Goal: Task Accomplishment & Management: Use online tool/utility

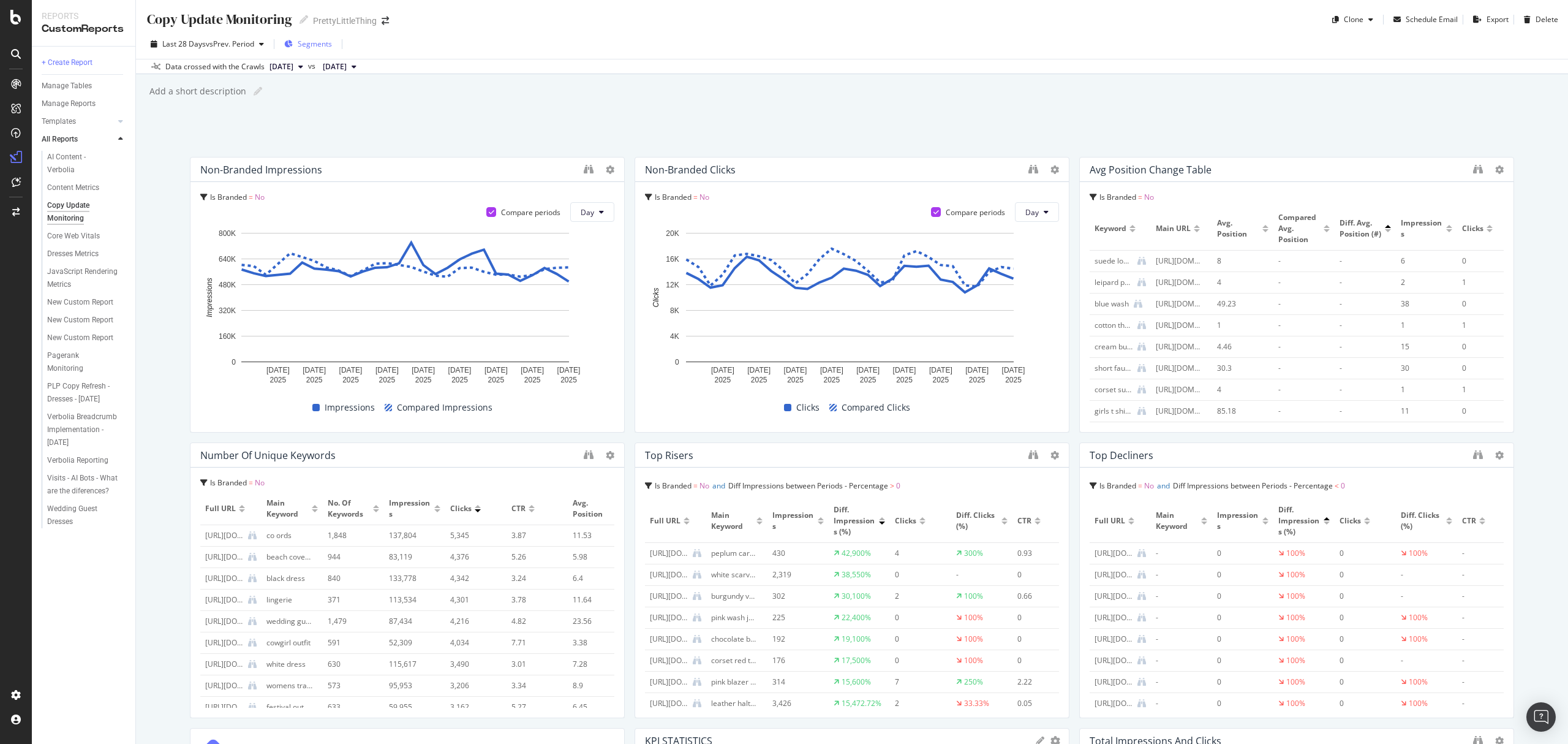
click at [304, 43] on span "Segments" at bounding box center [314, 44] width 34 height 11
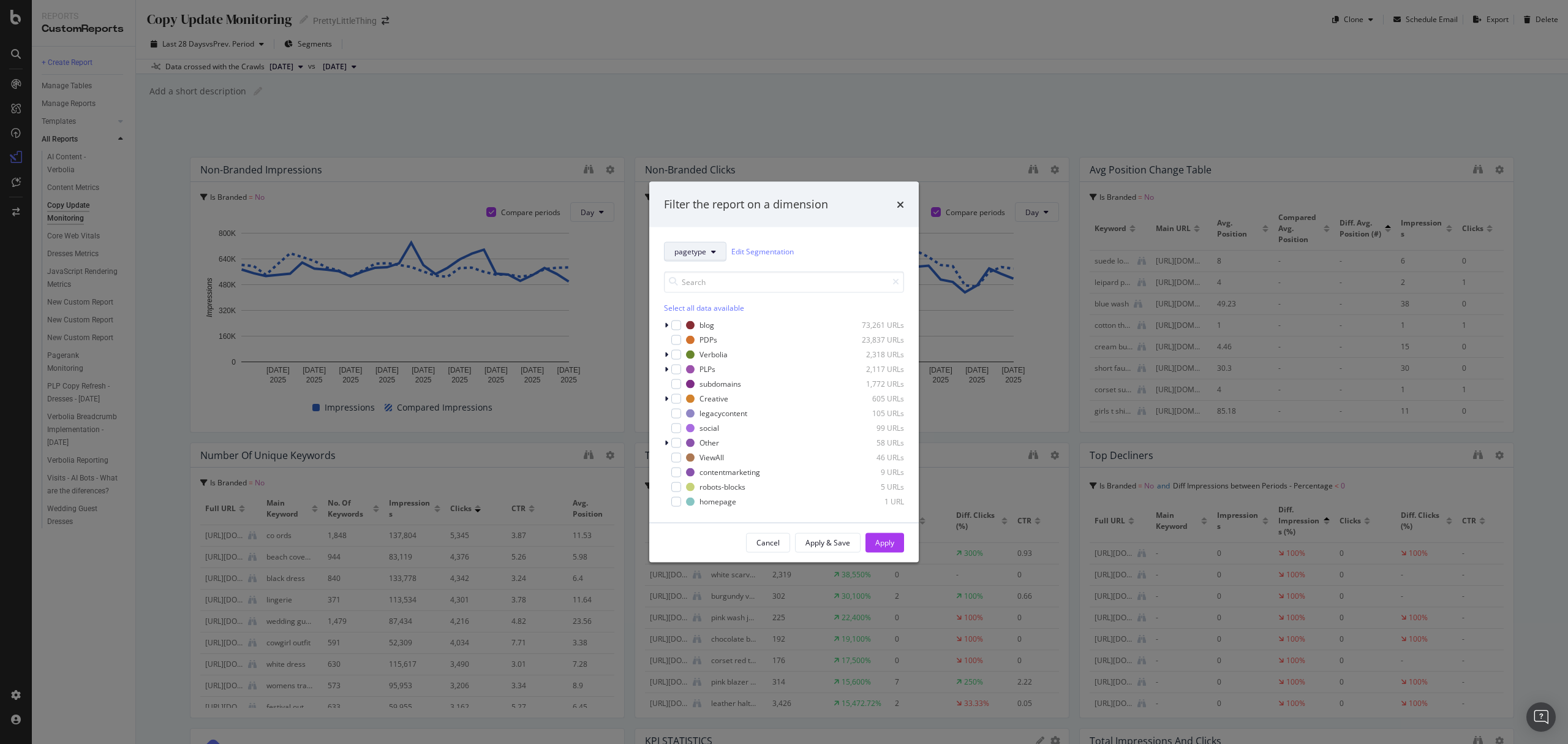
click at [687, 244] on button "pagetype" at bounding box center [695, 251] width 62 height 20
click at [708, 455] on span "CopyUpdate" at bounding box center [706, 454] width 65 height 11
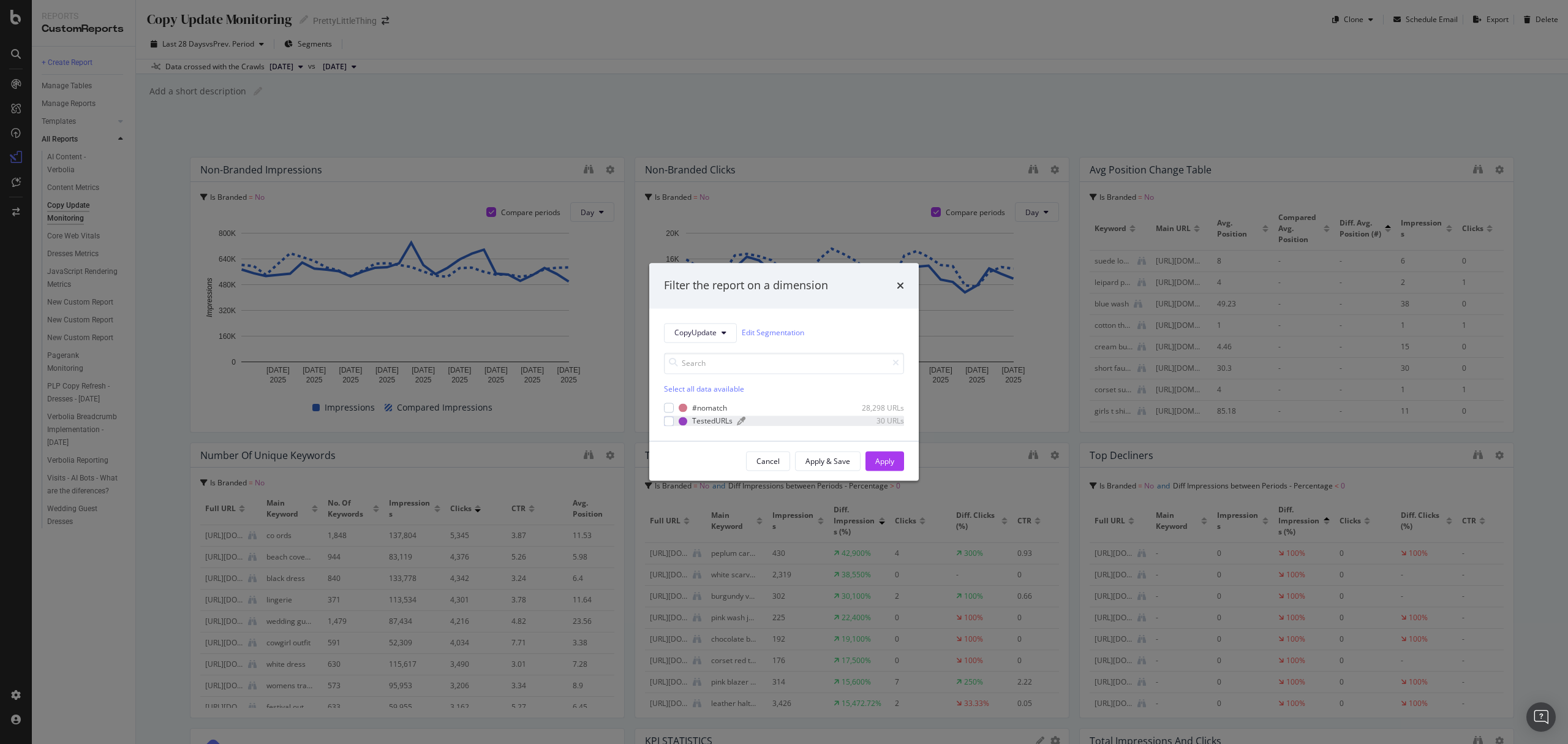
click at [711, 420] on div "TestedURLs" at bounding box center [712, 421] width 41 height 11
click at [875, 463] on div "Apply" at bounding box center [884, 461] width 19 height 11
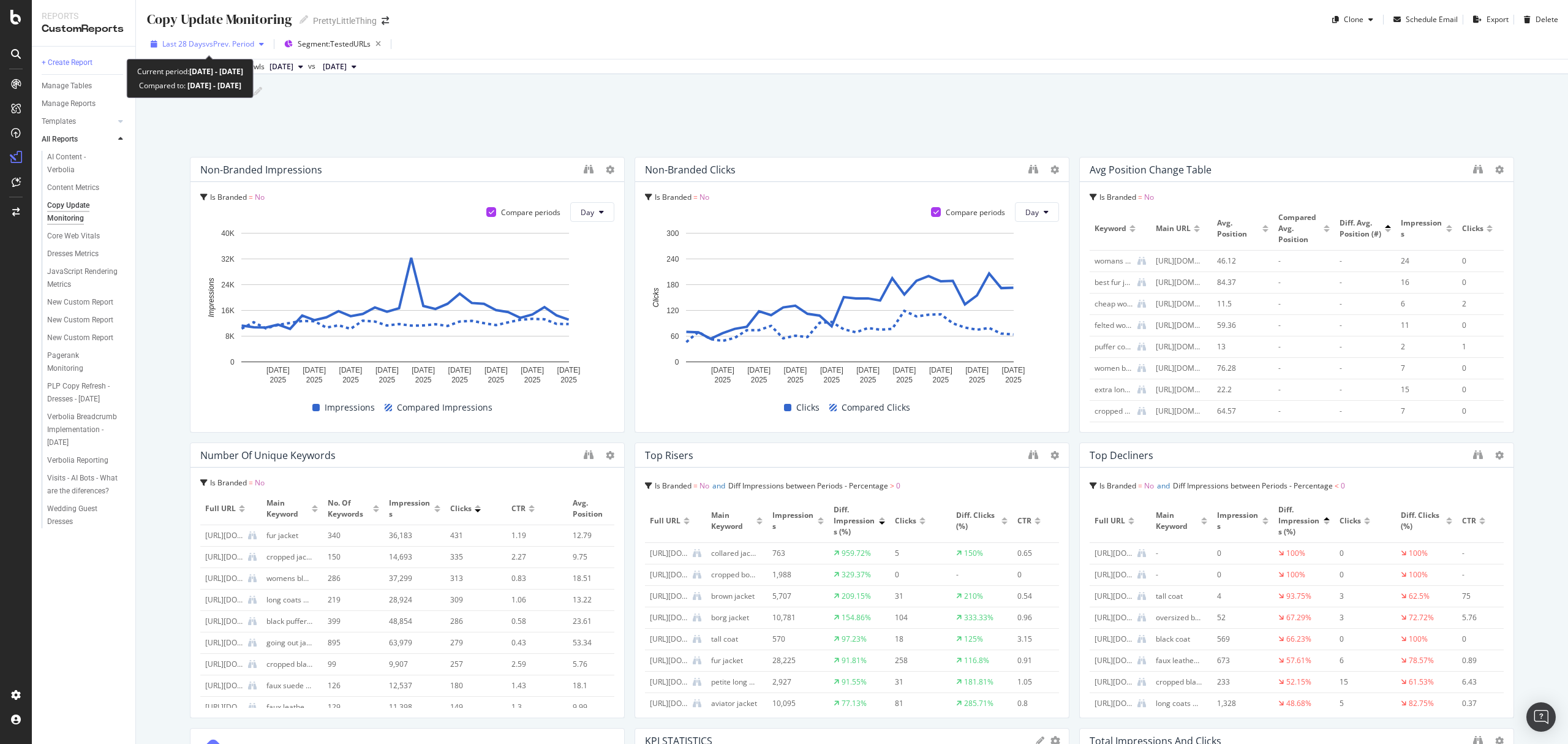
click at [241, 41] on span "vs Prev. Period" at bounding box center [230, 44] width 48 height 11
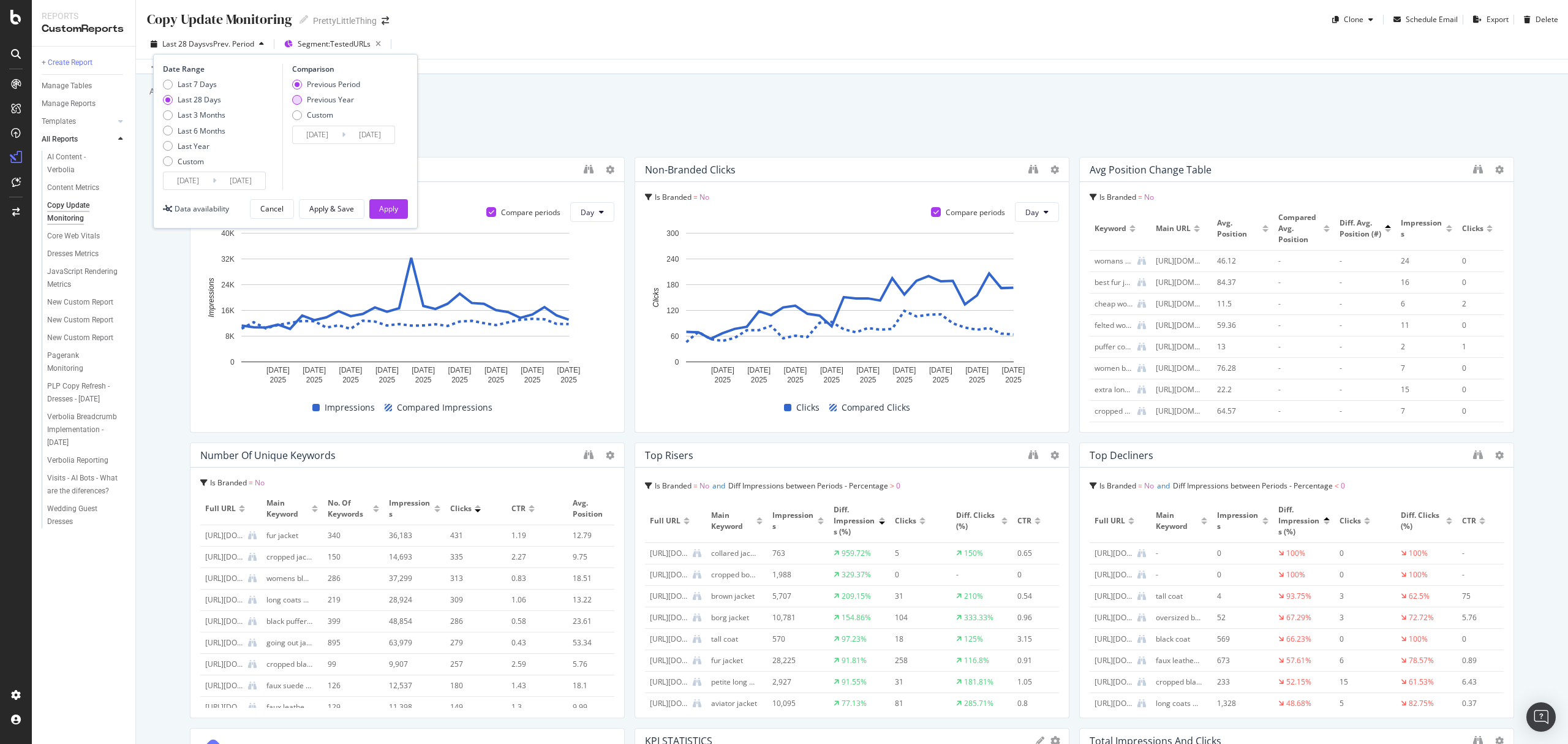
click at [314, 96] on div "Previous Year" at bounding box center [330, 100] width 47 height 11
type input "[DATE]"
click at [397, 203] on div "Apply" at bounding box center [388, 208] width 19 height 11
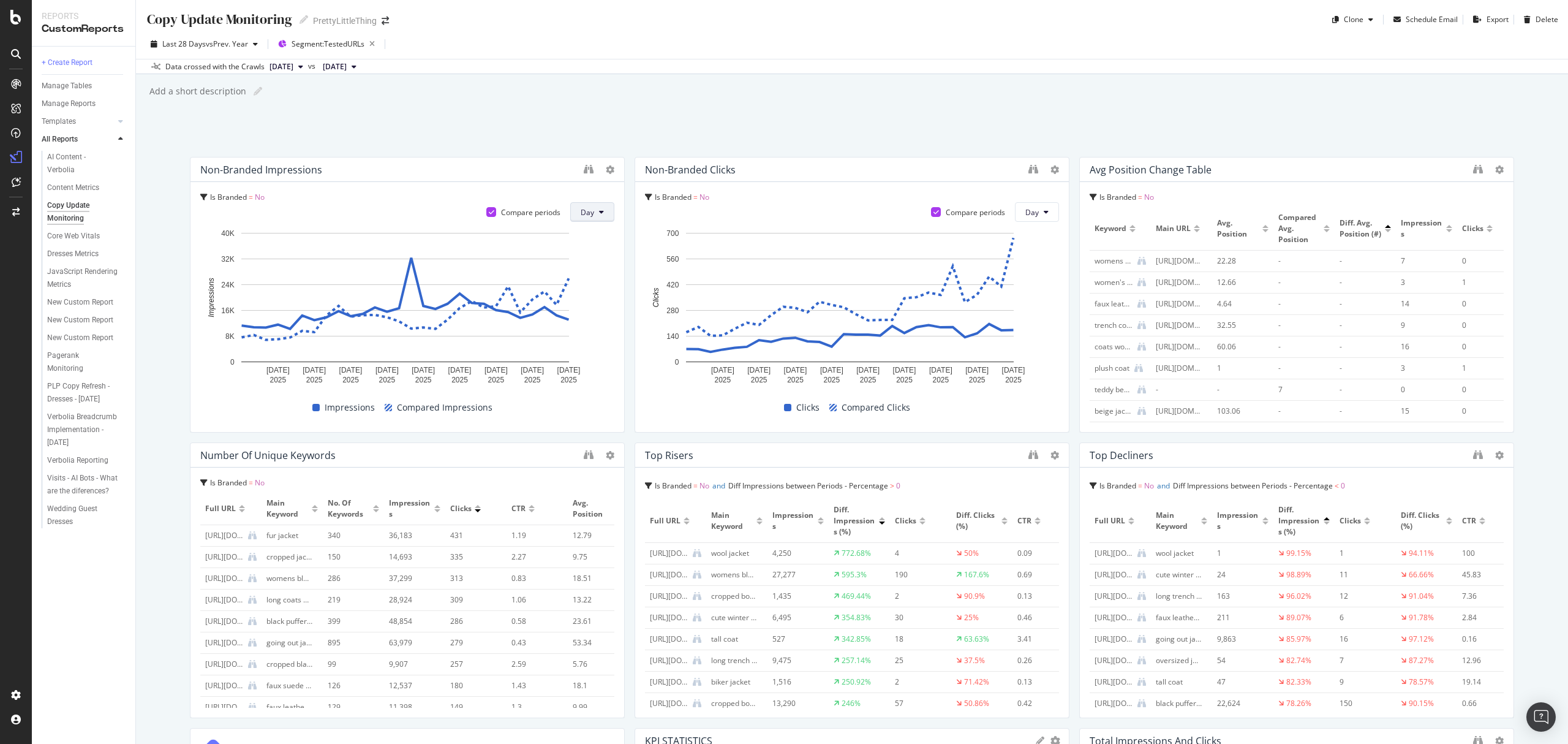
click at [588, 212] on span "Day" at bounding box center [587, 212] width 13 height 11
click at [591, 262] on span "Week" at bounding box center [587, 260] width 22 height 11
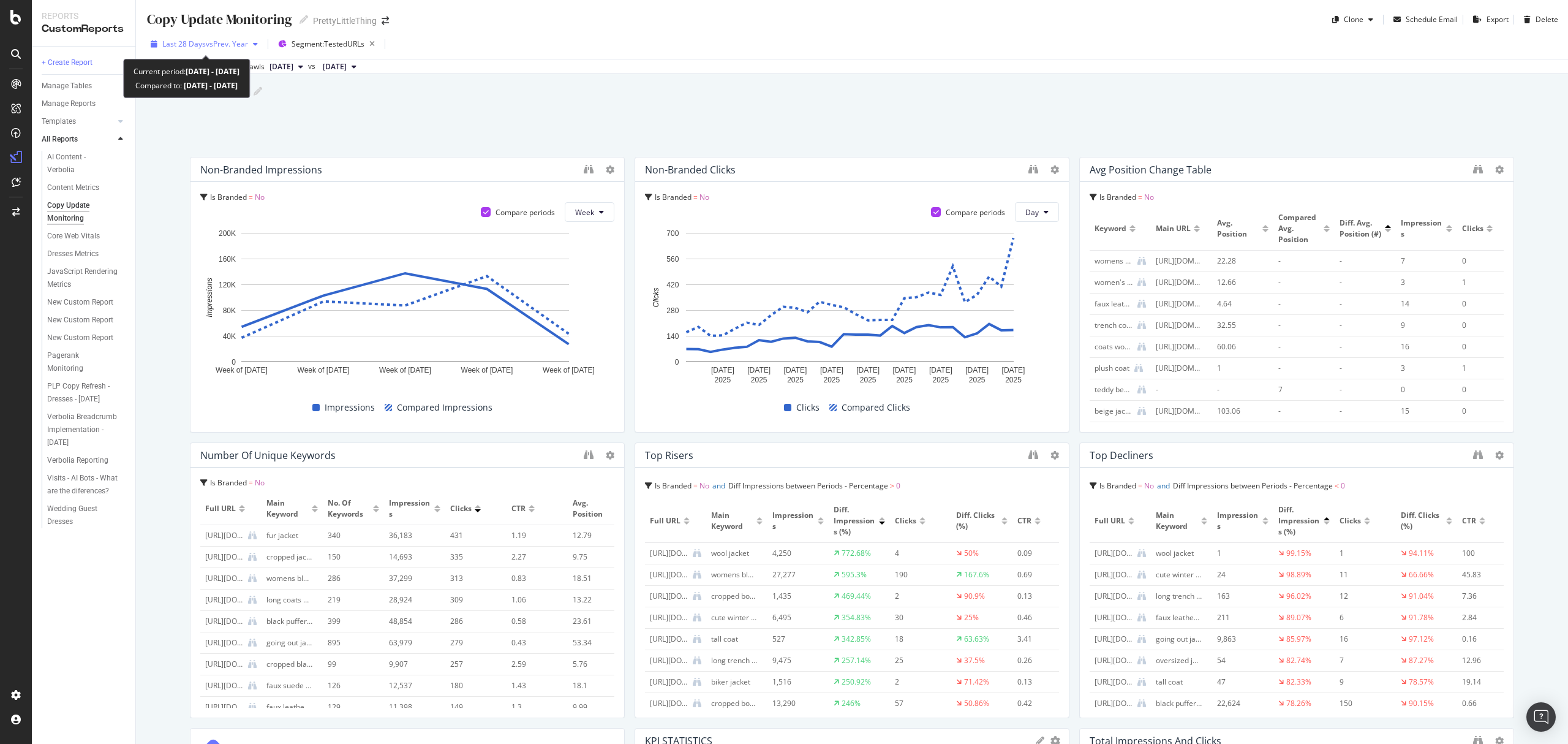
click at [198, 35] on div "Last 28 Days vs Prev. Year" at bounding box center [204, 44] width 117 height 18
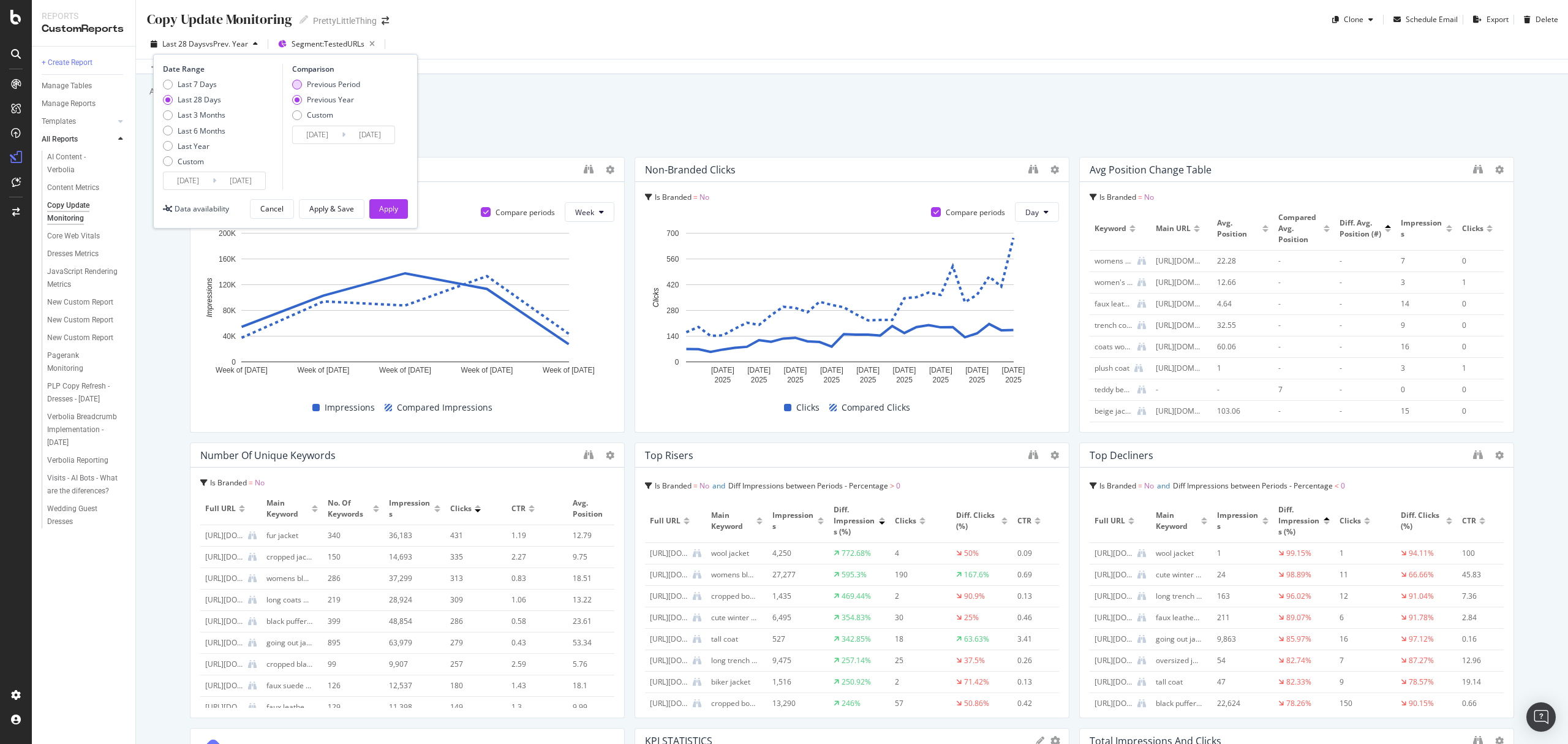
click at [312, 85] on div "Previous Period" at bounding box center [333, 84] width 53 height 11
type input "[DATE]"
click at [390, 200] on div "Apply" at bounding box center [388, 209] width 19 height 18
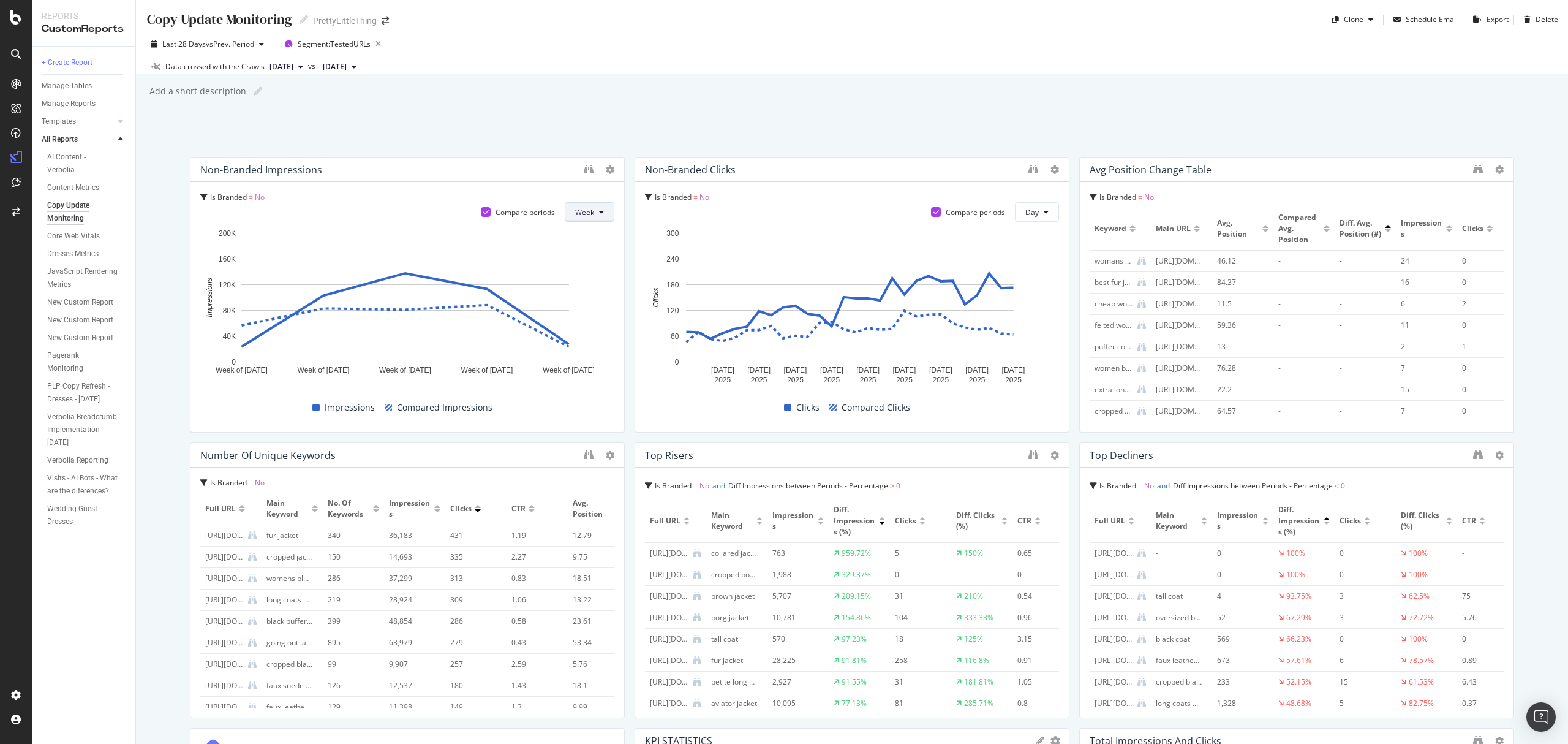
click at [596, 207] on button "Week" at bounding box center [590, 212] width 50 height 20
click at [589, 242] on span "Day" at bounding box center [581, 237] width 22 height 11
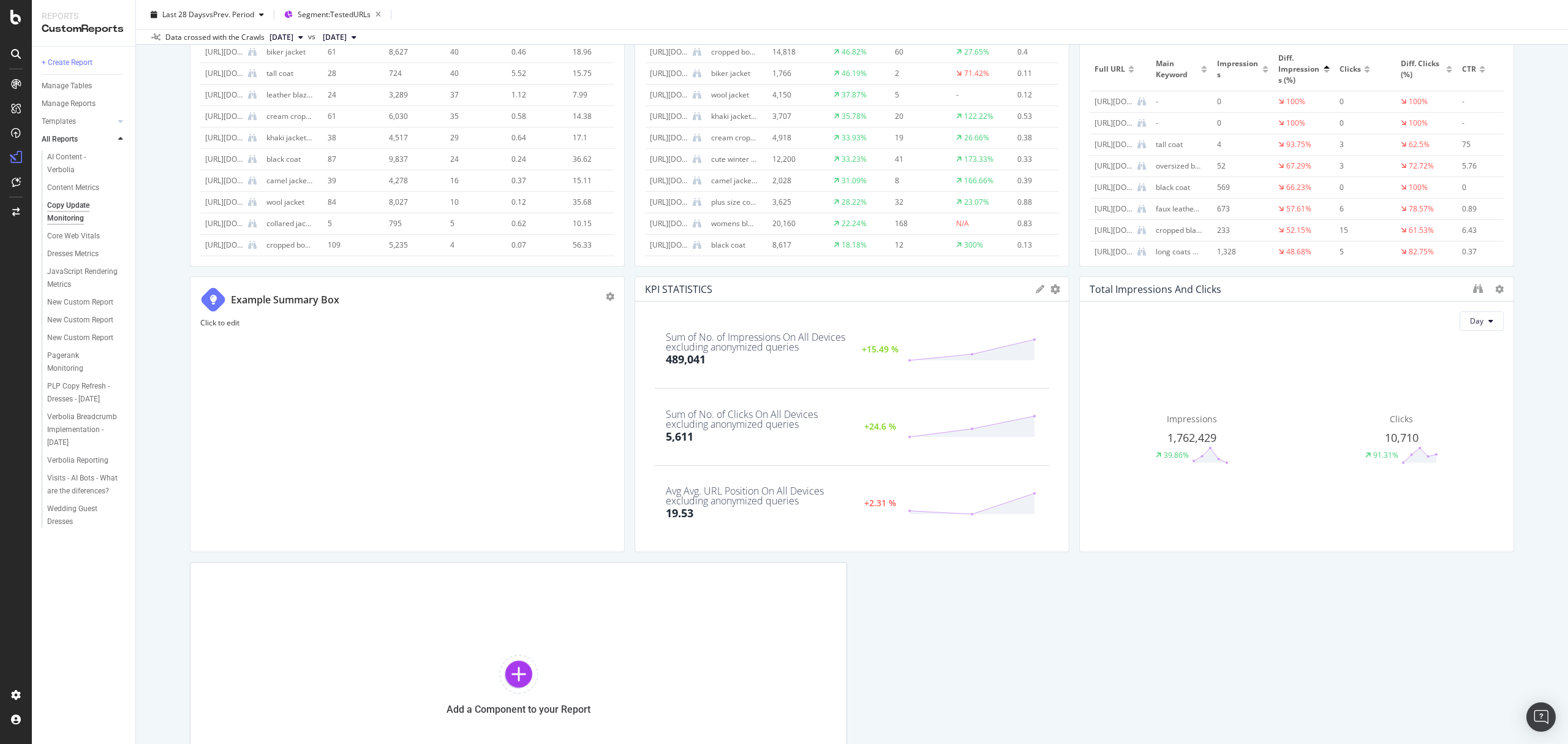
scroll to position [447, 0]
click at [1051, 292] on icon "gear" at bounding box center [1056, 294] width 10 height 10
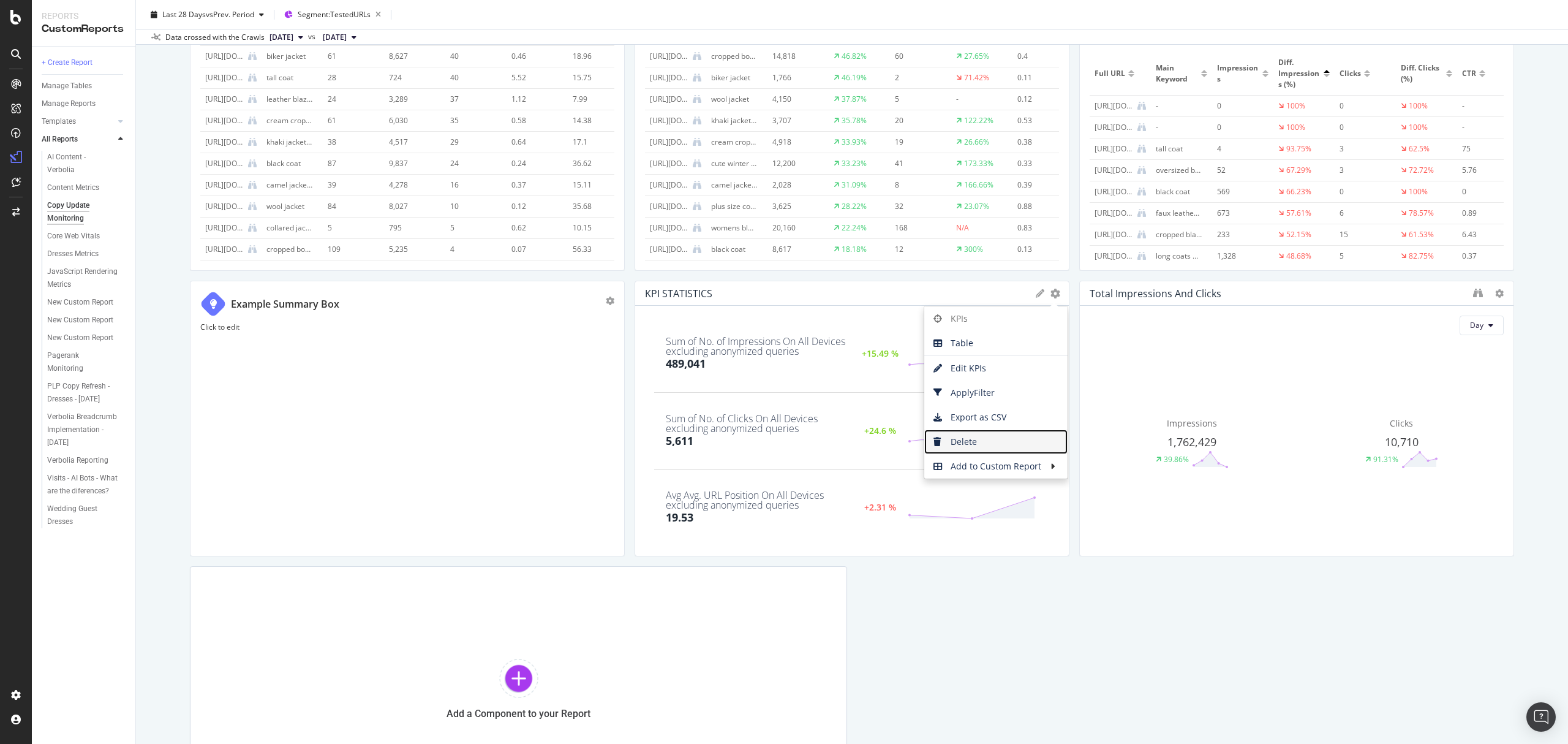
click at [988, 444] on span "Delete" at bounding box center [996, 441] width 143 height 18
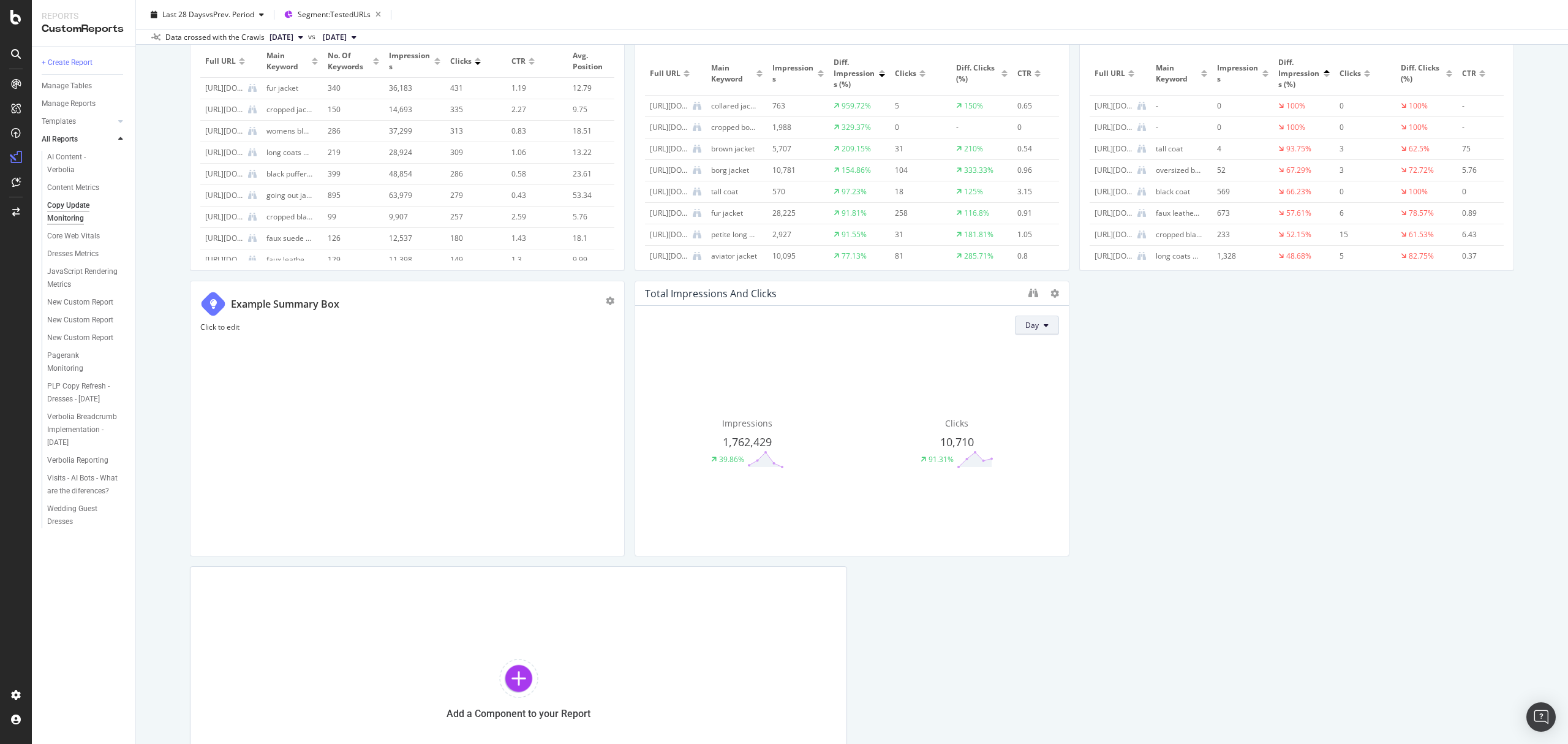
click at [1044, 327] on icon at bounding box center [1046, 325] width 5 height 7
click at [1022, 376] on span "Week" at bounding box center [1028, 372] width 22 height 11
click at [1040, 319] on button "Week" at bounding box center [1034, 325] width 50 height 20
click at [1051, 292] on icon at bounding box center [1055, 294] width 8 height 8
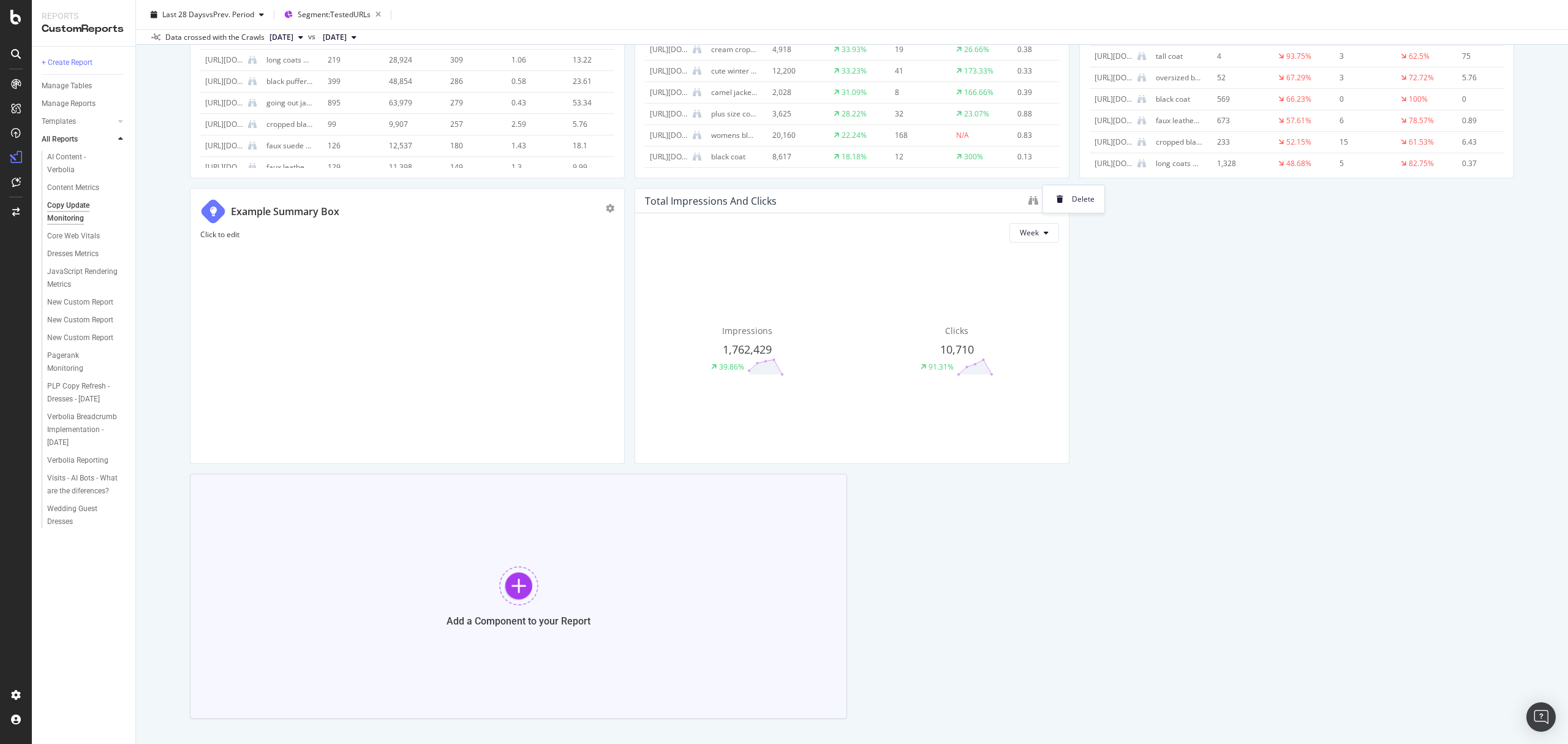
scroll to position [529, 0]
click at [581, 615] on div "Add a Component to your Report" at bounding box center [518, 605] width 657 height 245
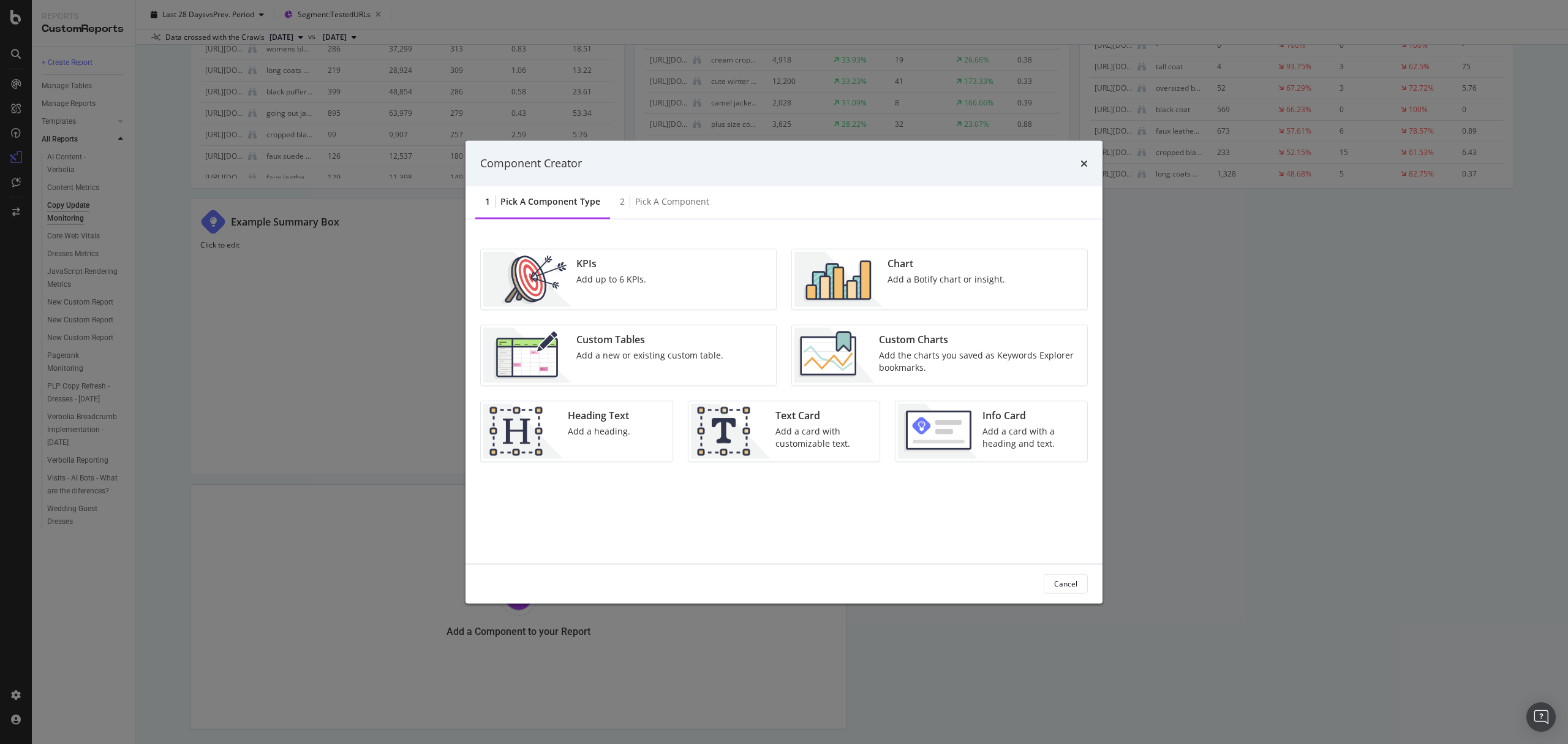
click at [886, 351] on div "Add the charts you saved as Keywords Explorer bookmarks." at bounding box center [979, 361] width 201 height 25
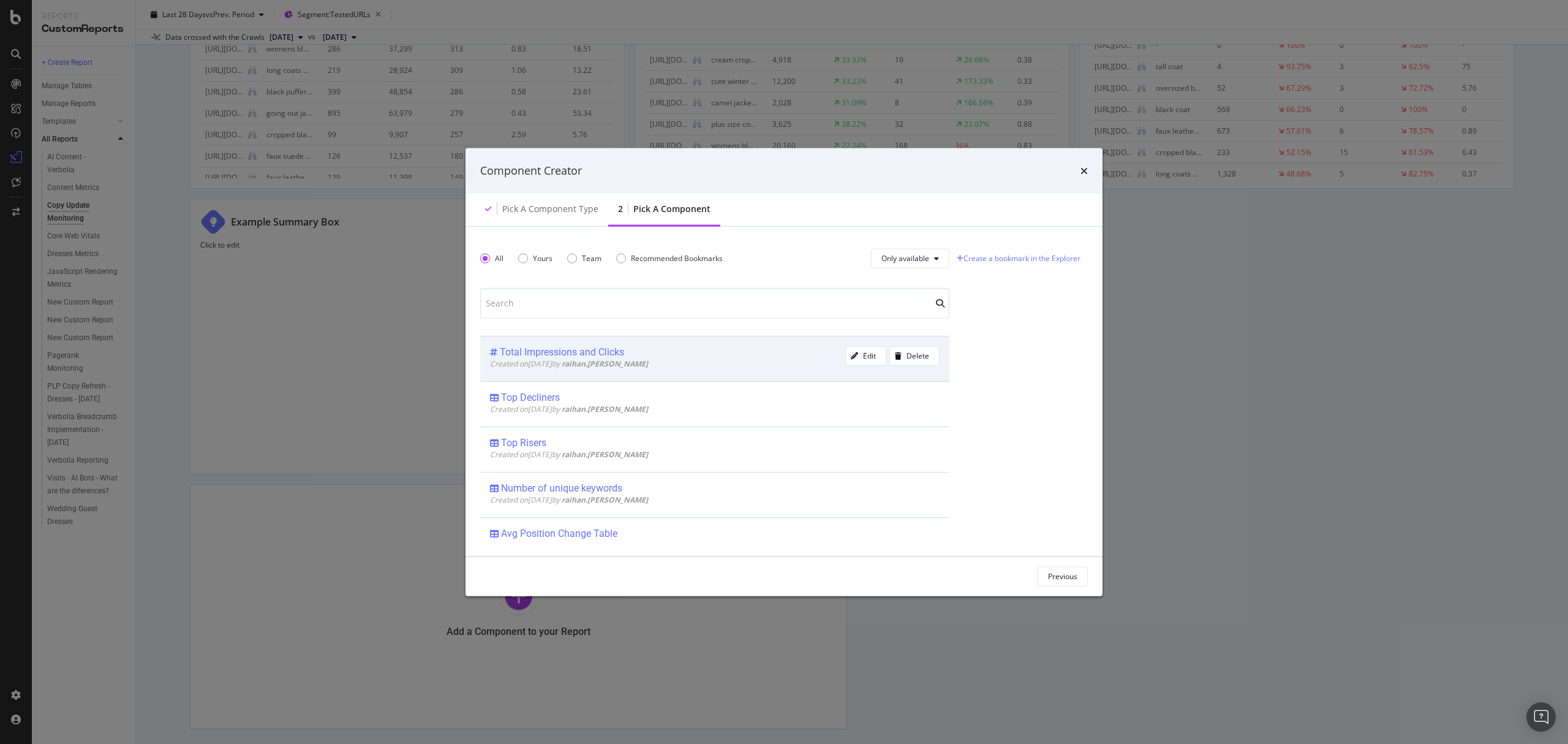
click at [610, 352] on div "Total Impressions and Clicks" at bounding box center [562, 352] width 124 height 12
click at [1067, 586] on button "Add Component" at bounding box center [1051, 576] width 75 height 20
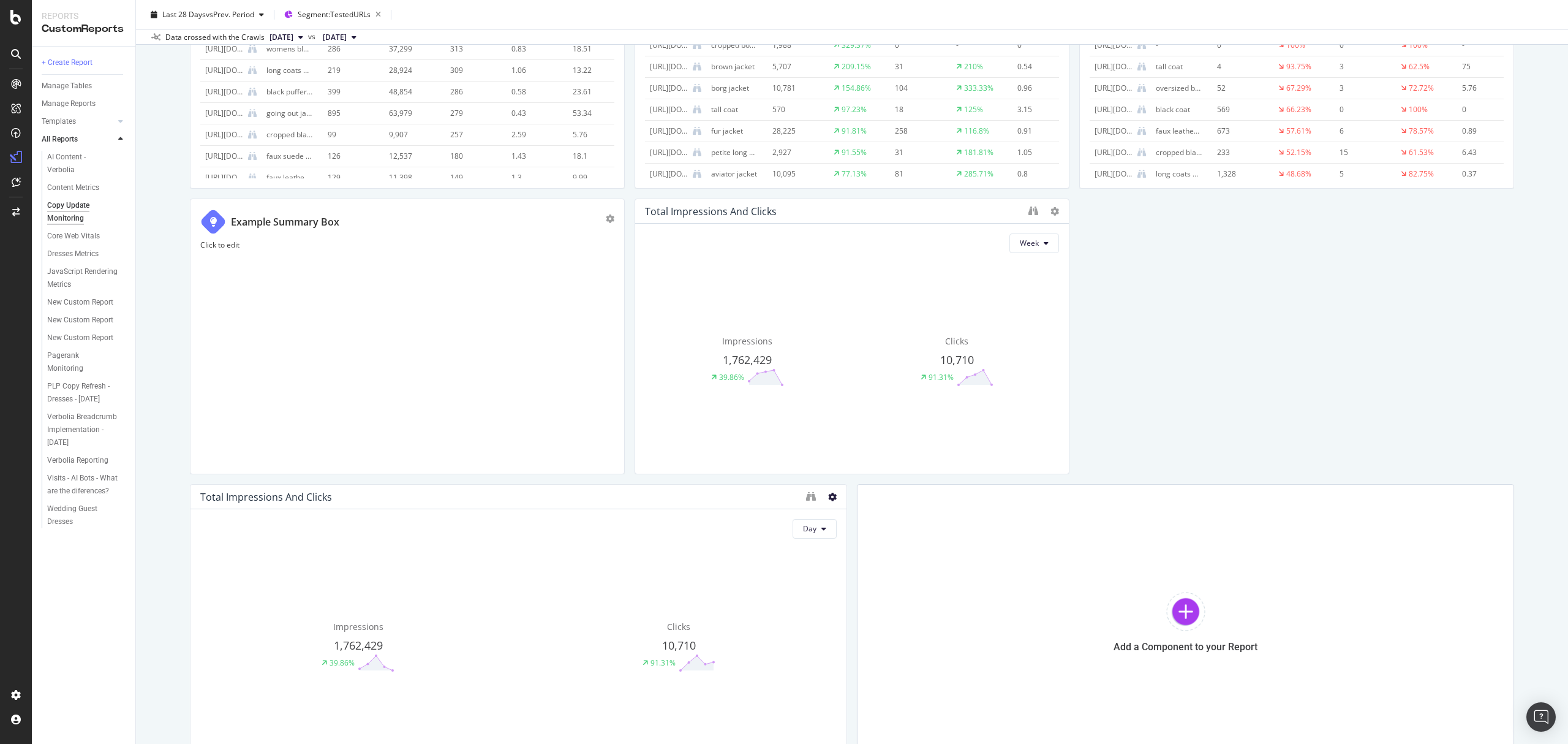
click at [828, 495] on icon at bounding box center [833, 497] width 8 height 8
click at [842, 513] on span at bounding box center [839, 516] width 15 height 15
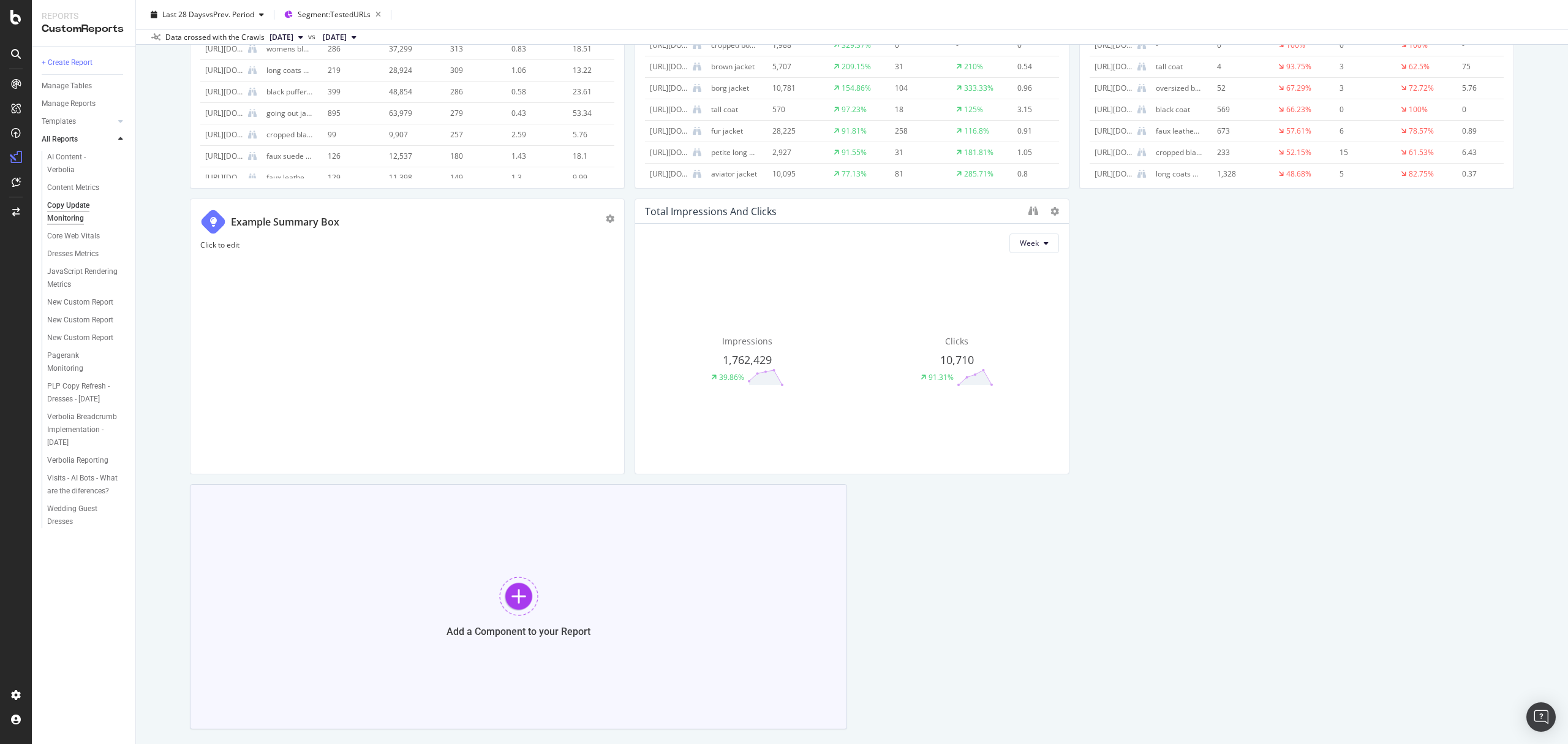
click at [664, 589] on div "Add a Component to your Report" at bounding box center [518, 605] width 657 height 245
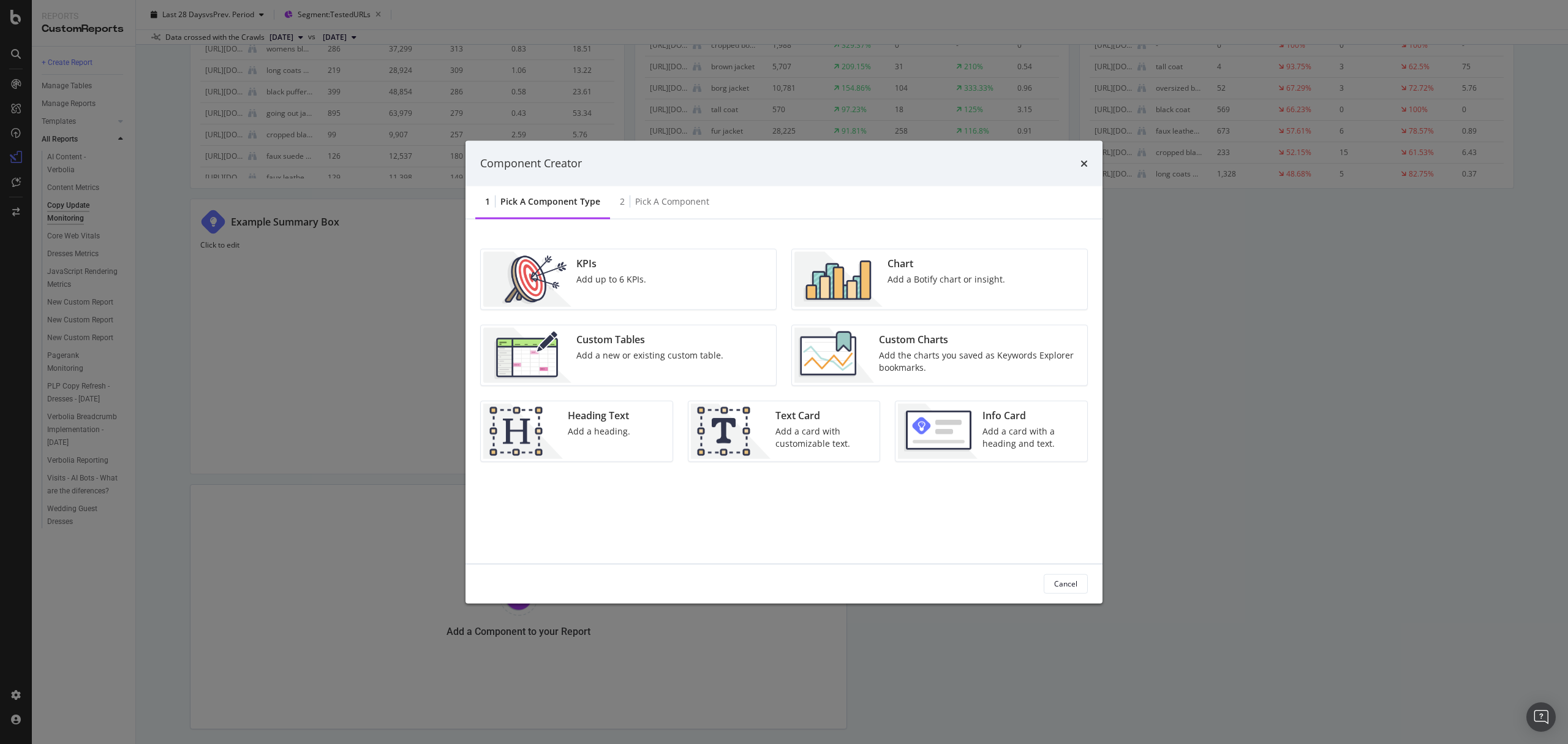
click at [924, 337] on div "Custom Charts" at bounding box center [979, 338] width 201 height 14
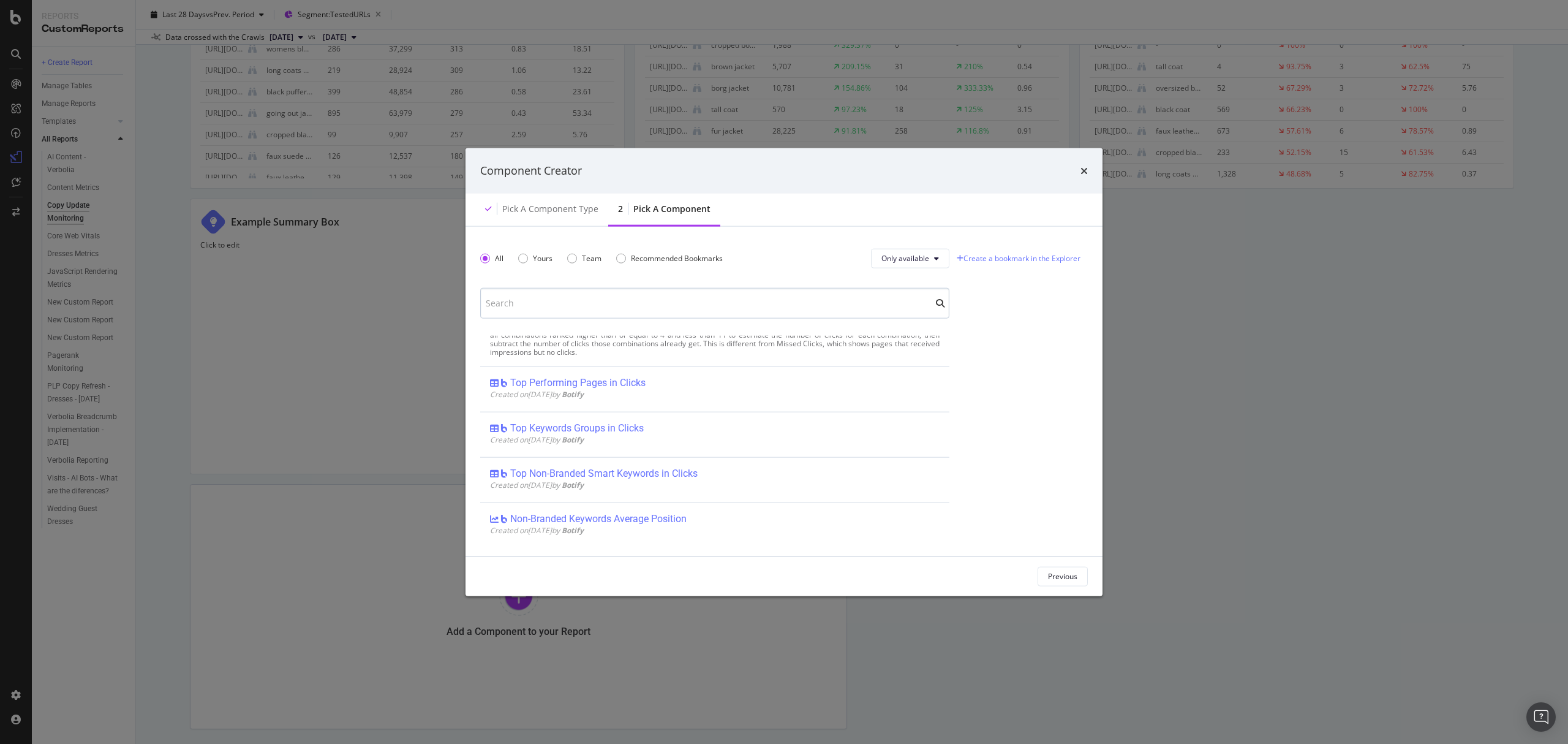
scroll to position [653, 0]
click at [917, 258] on span "Only available" at bounding box center [905, 258] width 48 height 11
click at [890, 280] on span "All" at bounding box center [904, 282] width 48 height 11
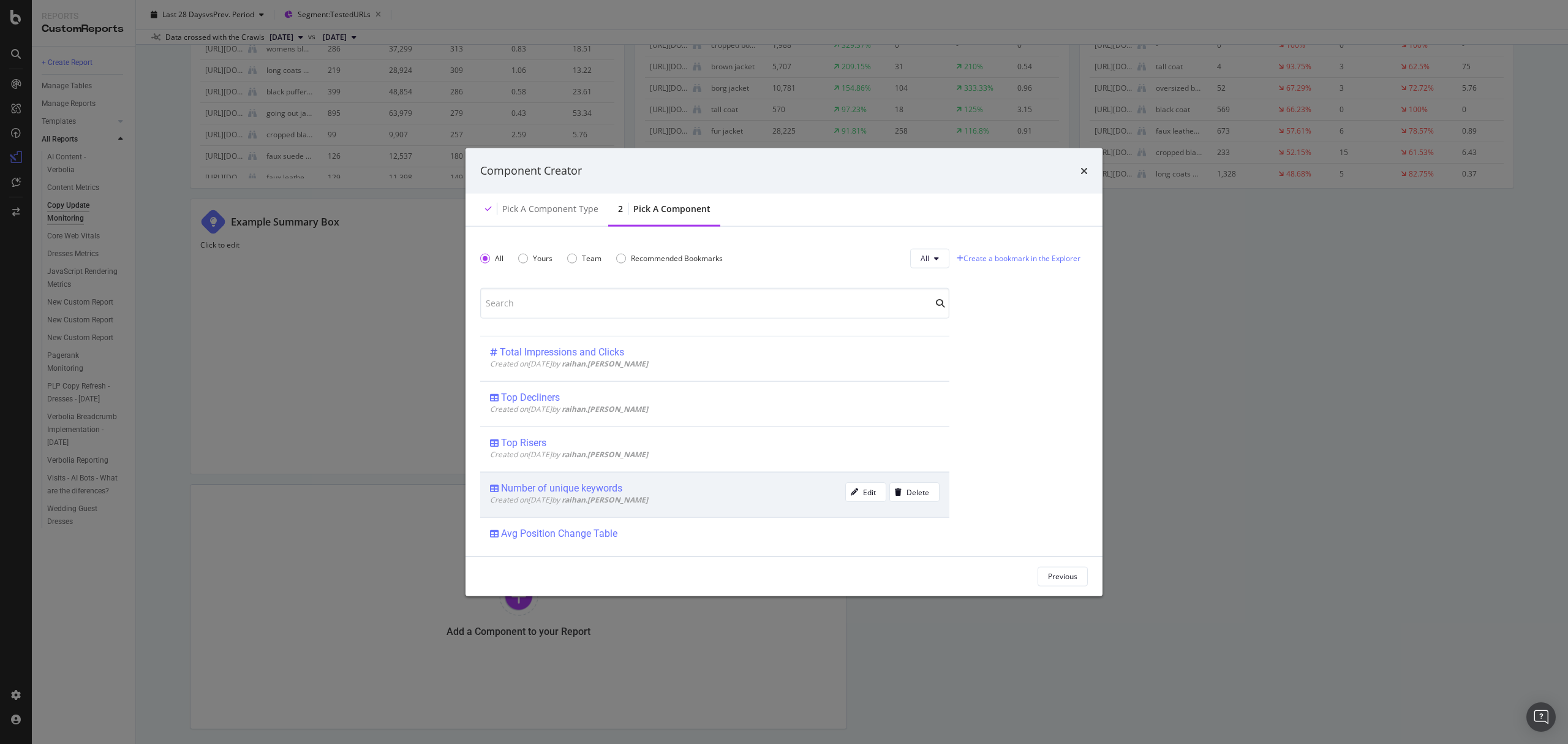
scroll to position [81, 0]
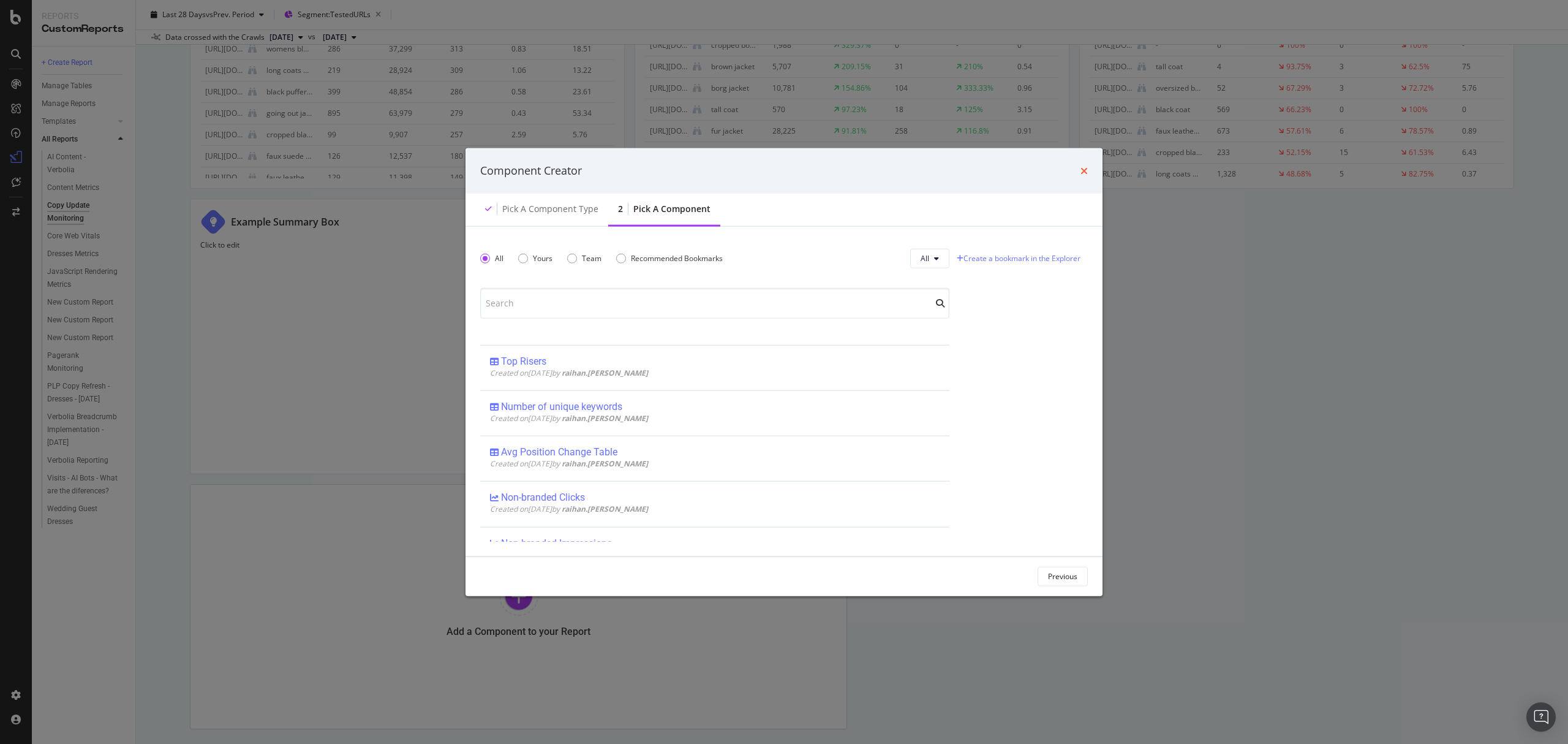
click at [1081, 170] on icon "times" at bounding box center [1084, 170] width 7 height 10
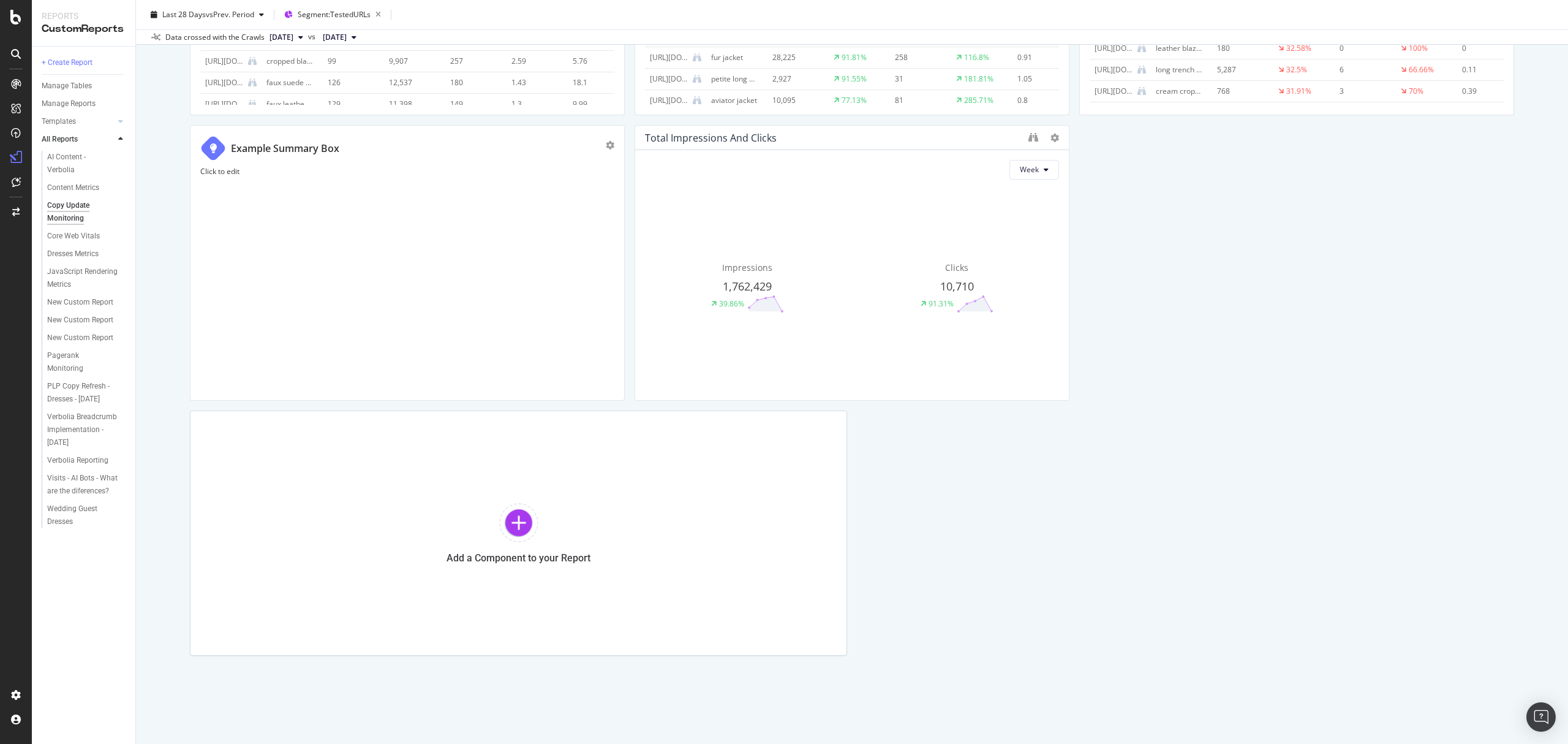
scroll to position [610, 0]
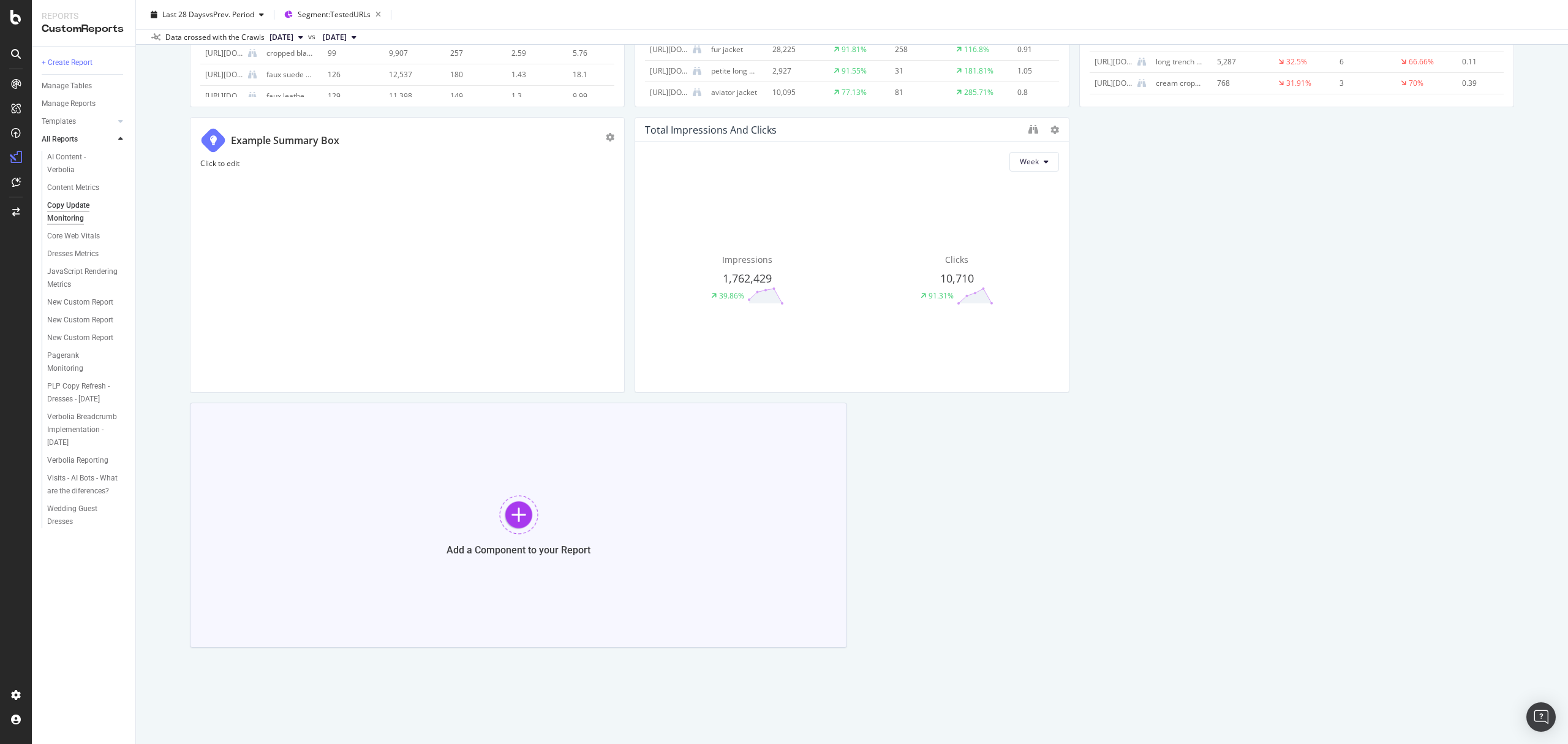
click at [507, 508] on div at bounding box center [518, 514] width 39 height 39
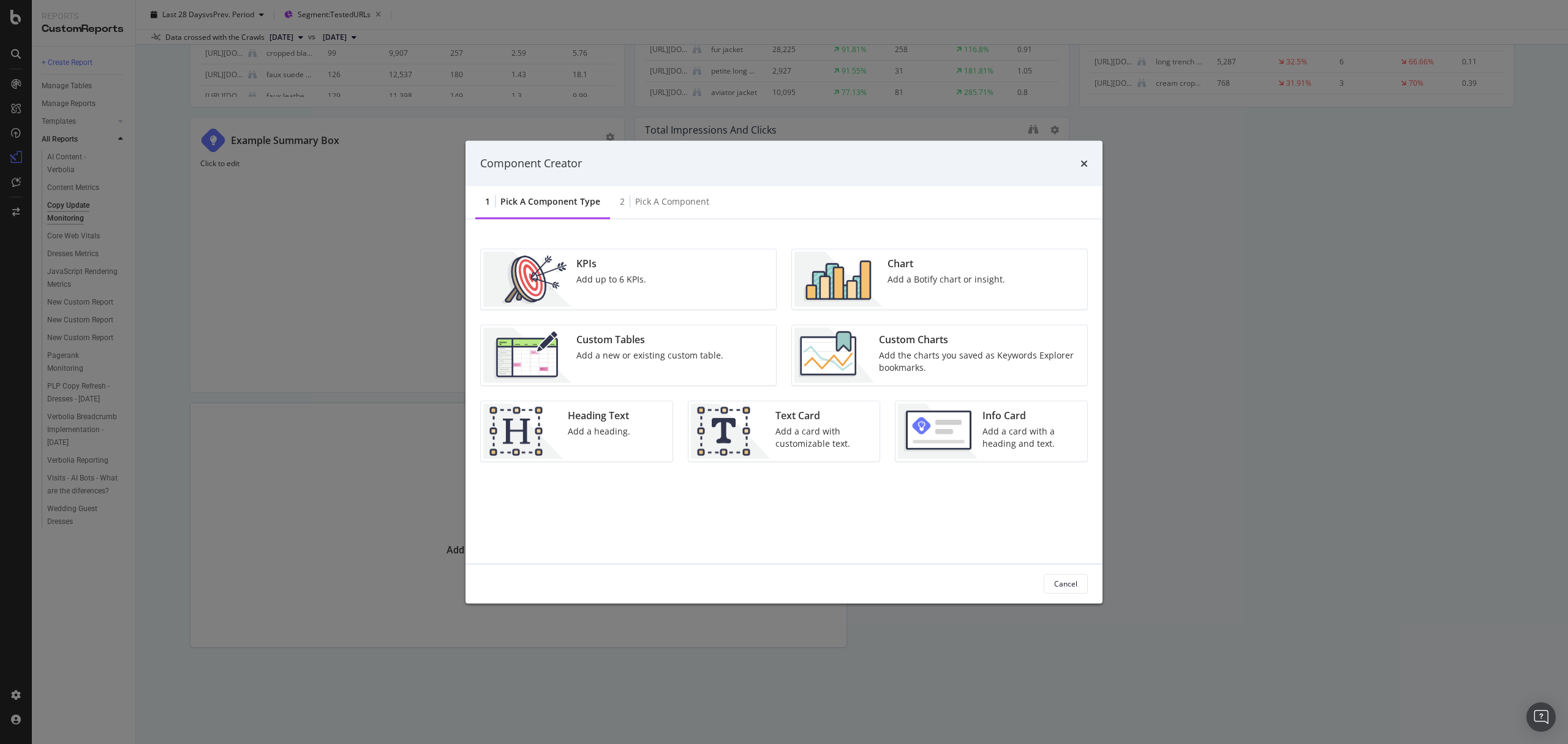
click at [692, 375] on div "Custom Tables Add a new or existing custom table." at bounding box center [649, 354] width 157 height 55
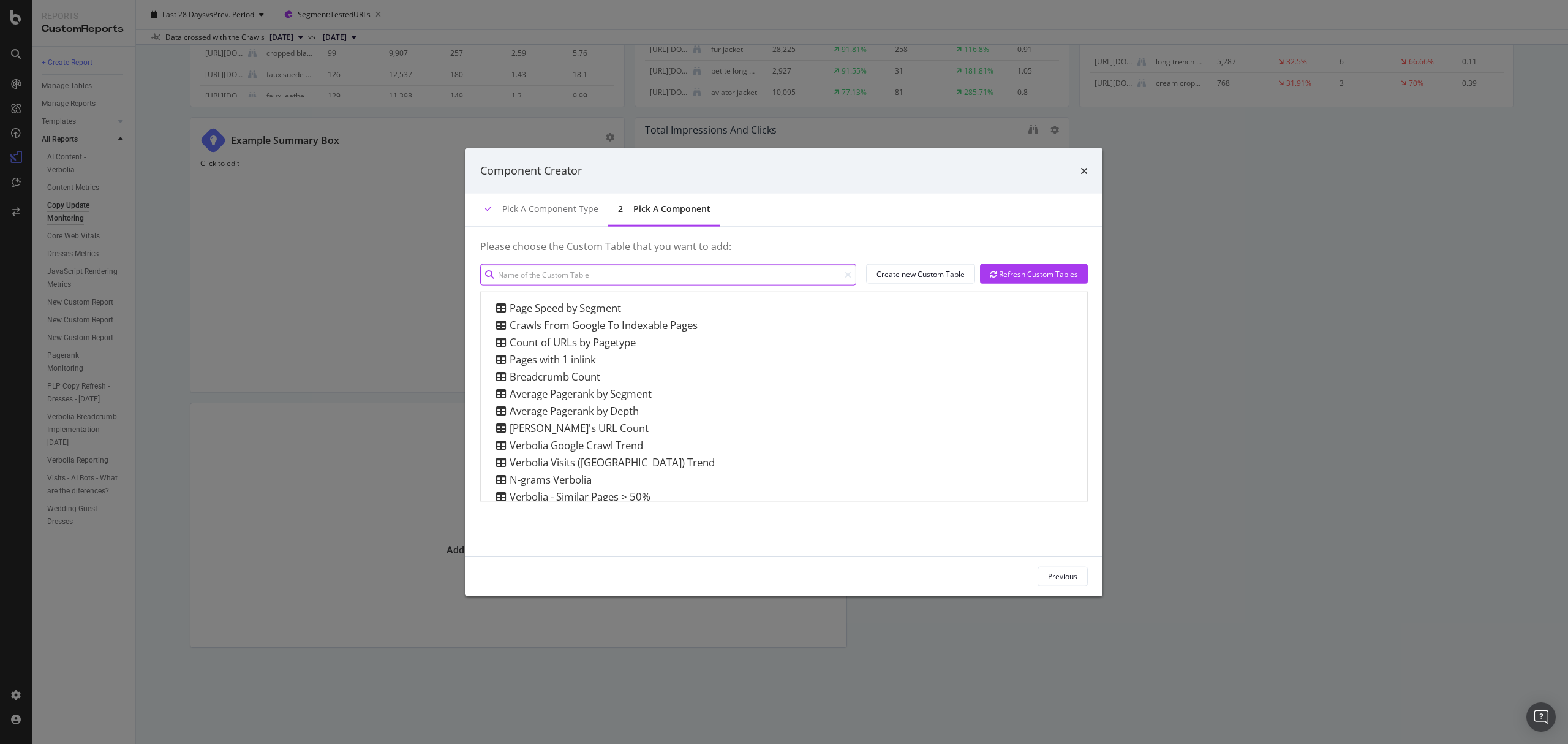
click at [570, 275] on input "modal" at bounding box center [667, 275] width 376 height 22
click at [1086, 163] on div "times" at bounding box center [1084, 170] width 7 height 16
click at [1050, 576] on div "Previous" at bounding box center [1062, 576] width 29 height 11
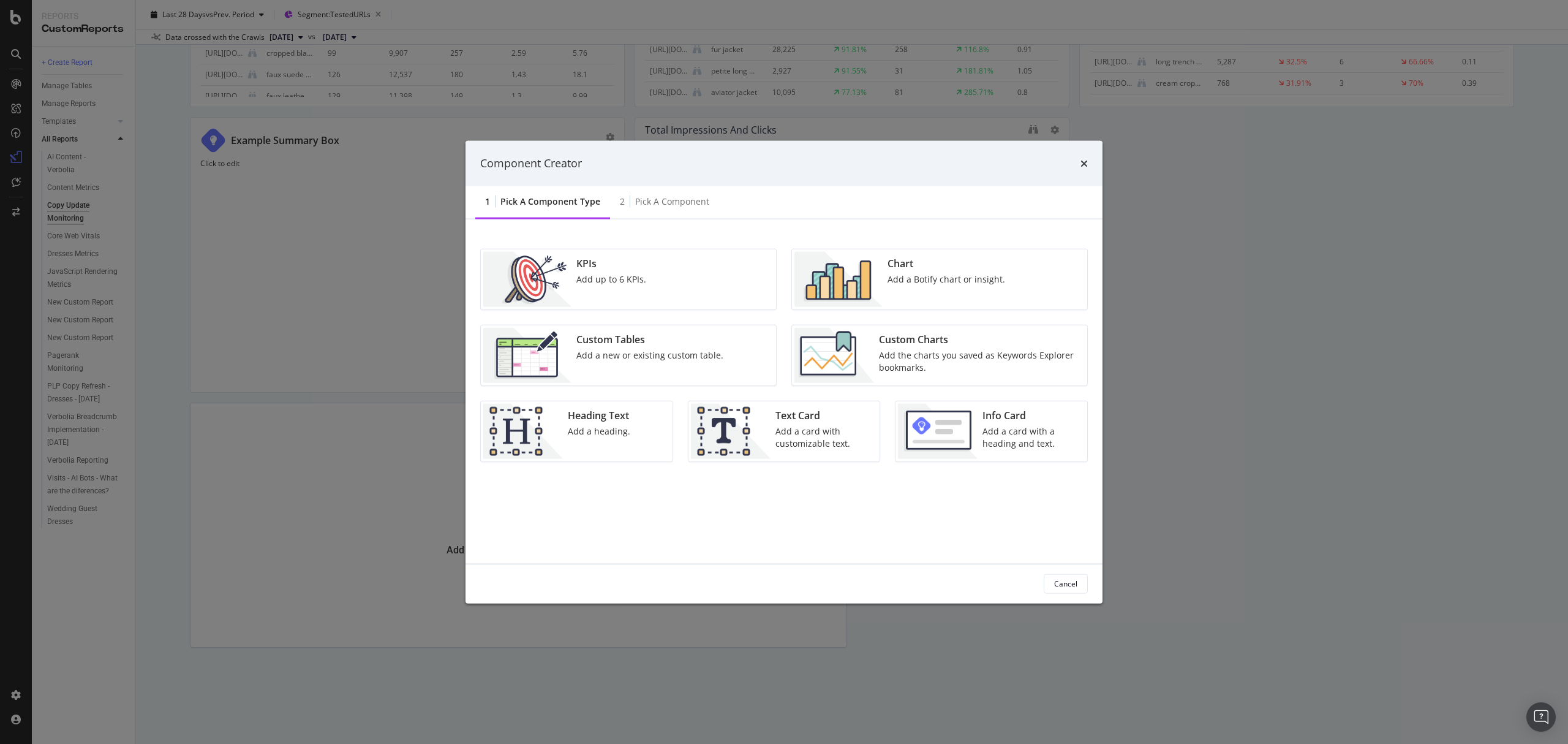
click at [594, 282] on div "Add up to 6 KPIs." at bounding box center [611, 279] width 70 height 12
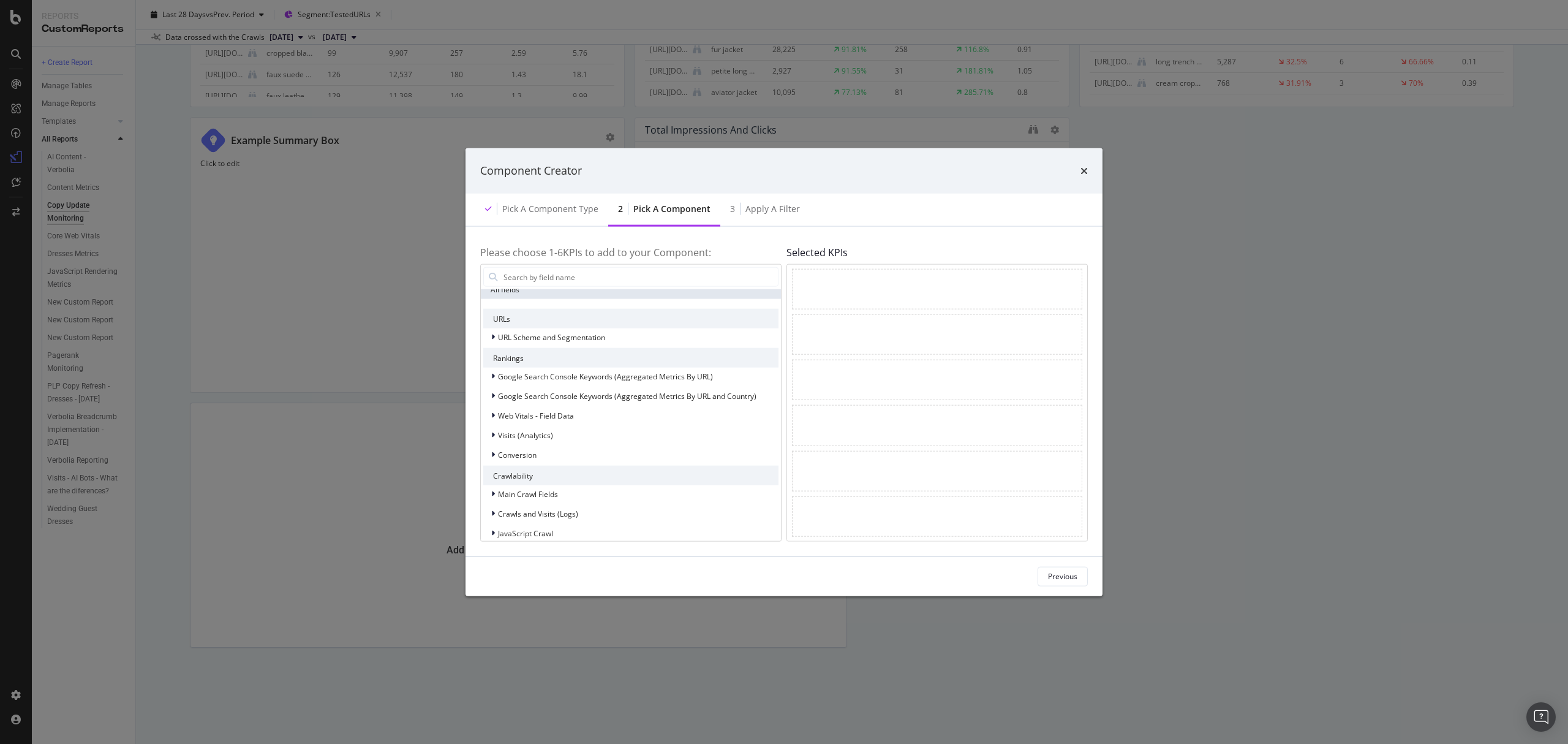
scroll to position [0, 0]
click at [545, 282] on input "modal" at bounding box center [640, 277] width 275 height 18
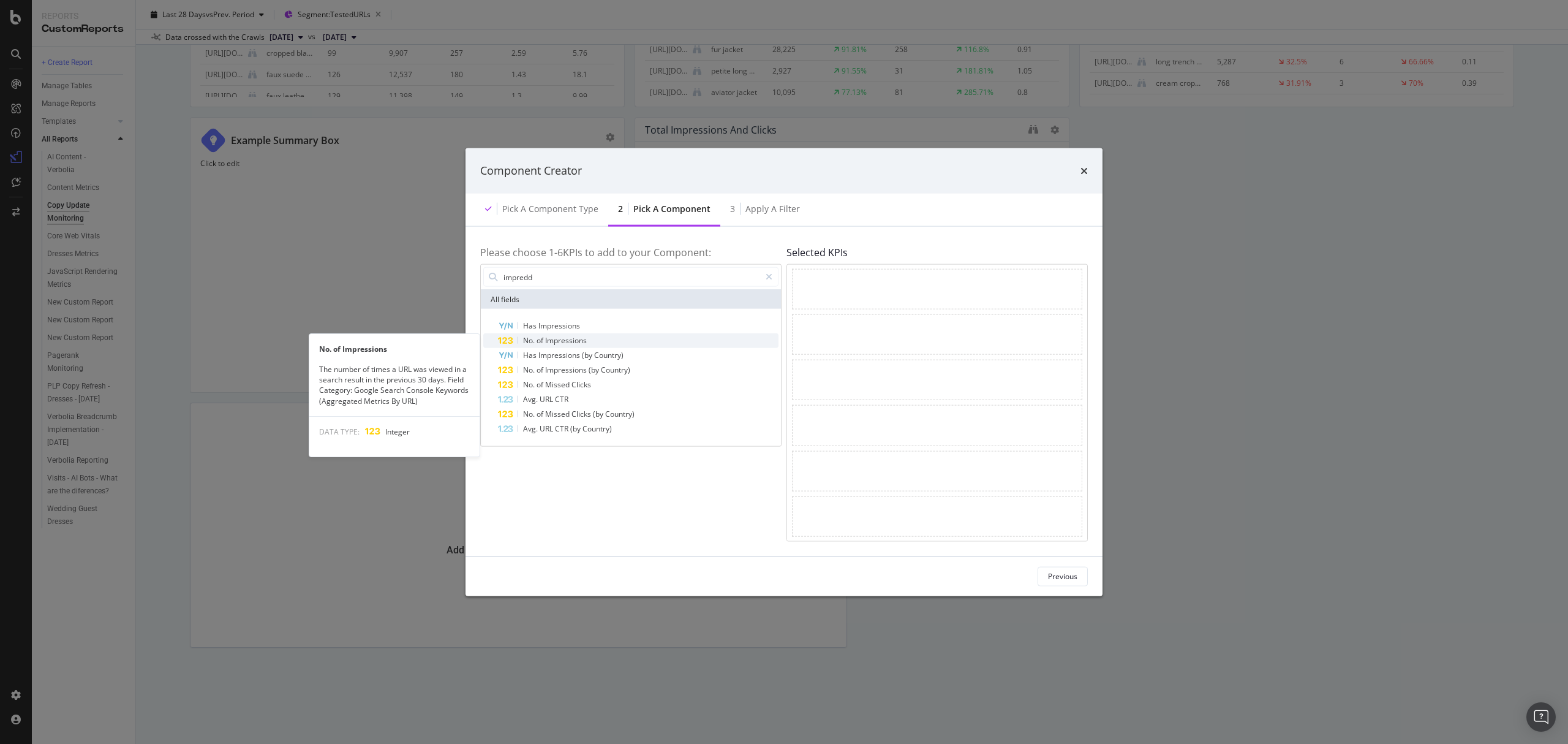
type input "impredd"
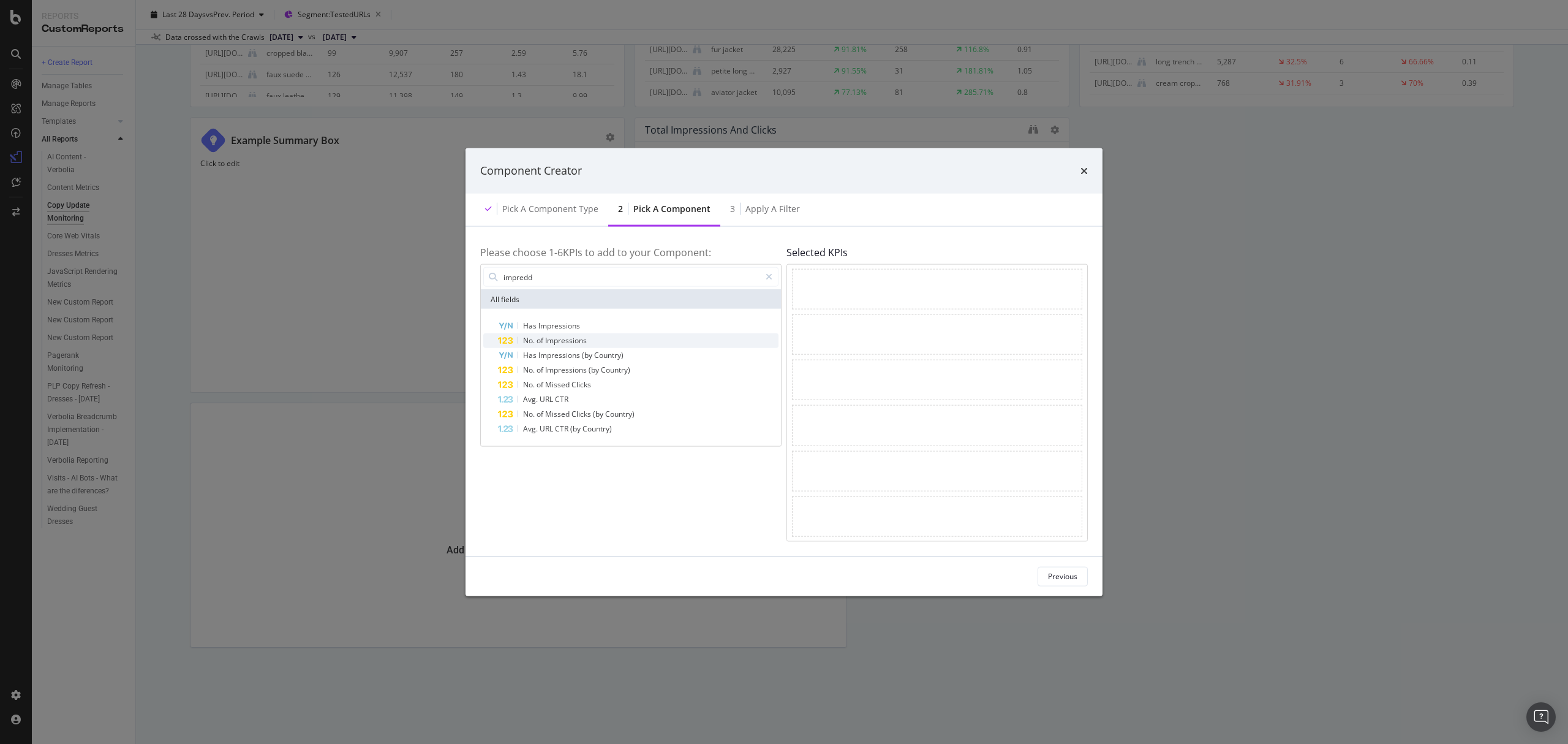
click at [547, 343] on span "Impressions" at bounding box center [566, 340] width 41 height 11
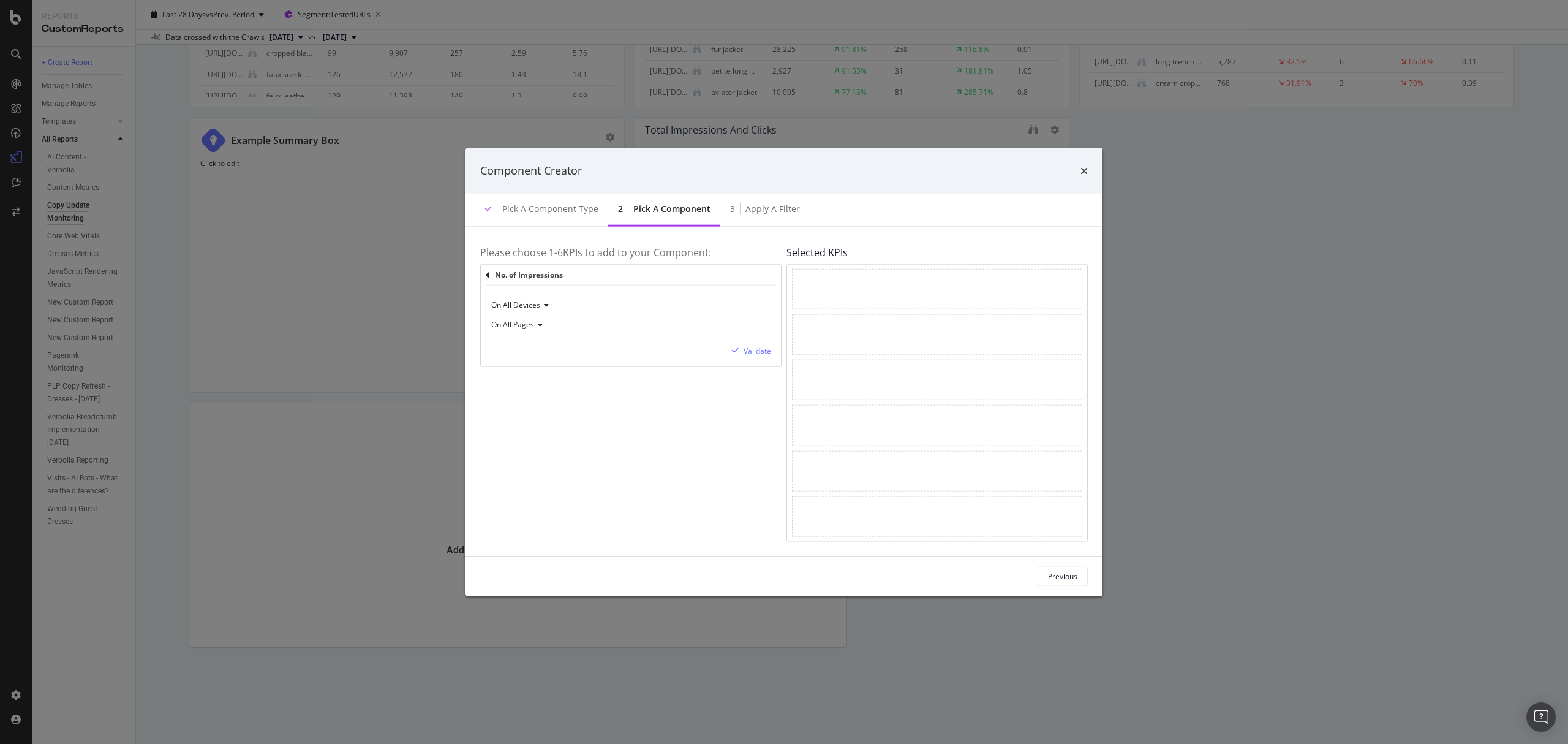
click at [542, 309] on div "On All Devices" at bounding box center [631, 305] width 280 height 20
click at [647, 334] on div "On All Pages" at bounding box center [631, 325] width 280 height 20
click at [566, 478] on div "Please choose 1- 6 KPIs to add to your Component: No. of Impressions On All Dev…" at bounding box center [630, 391] width 301 height 300
click at [760, 347] on div "Validate" at bounding box center [757, 351] width 27 height 11
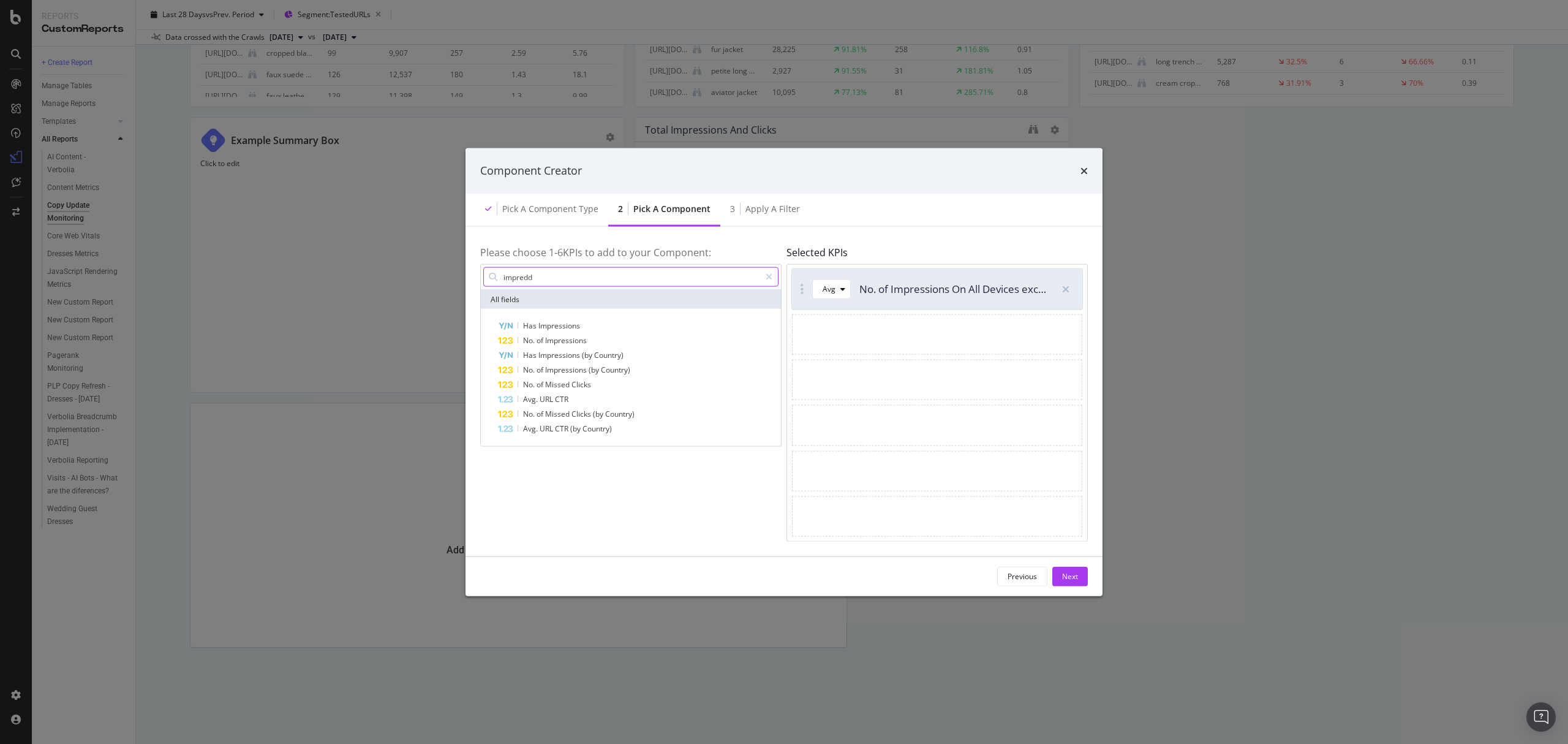
click at [537, 283] on input "impredd" at bounding box center [631, 277] width 258 height 18
drag, startPoint x: 570, startPoint y: 282, endPoint x: 496, endPoint y: 282, distance: 74.0
click at [496, 282] on div "impredd" at bounding box center [631, 277] width 295 height 20
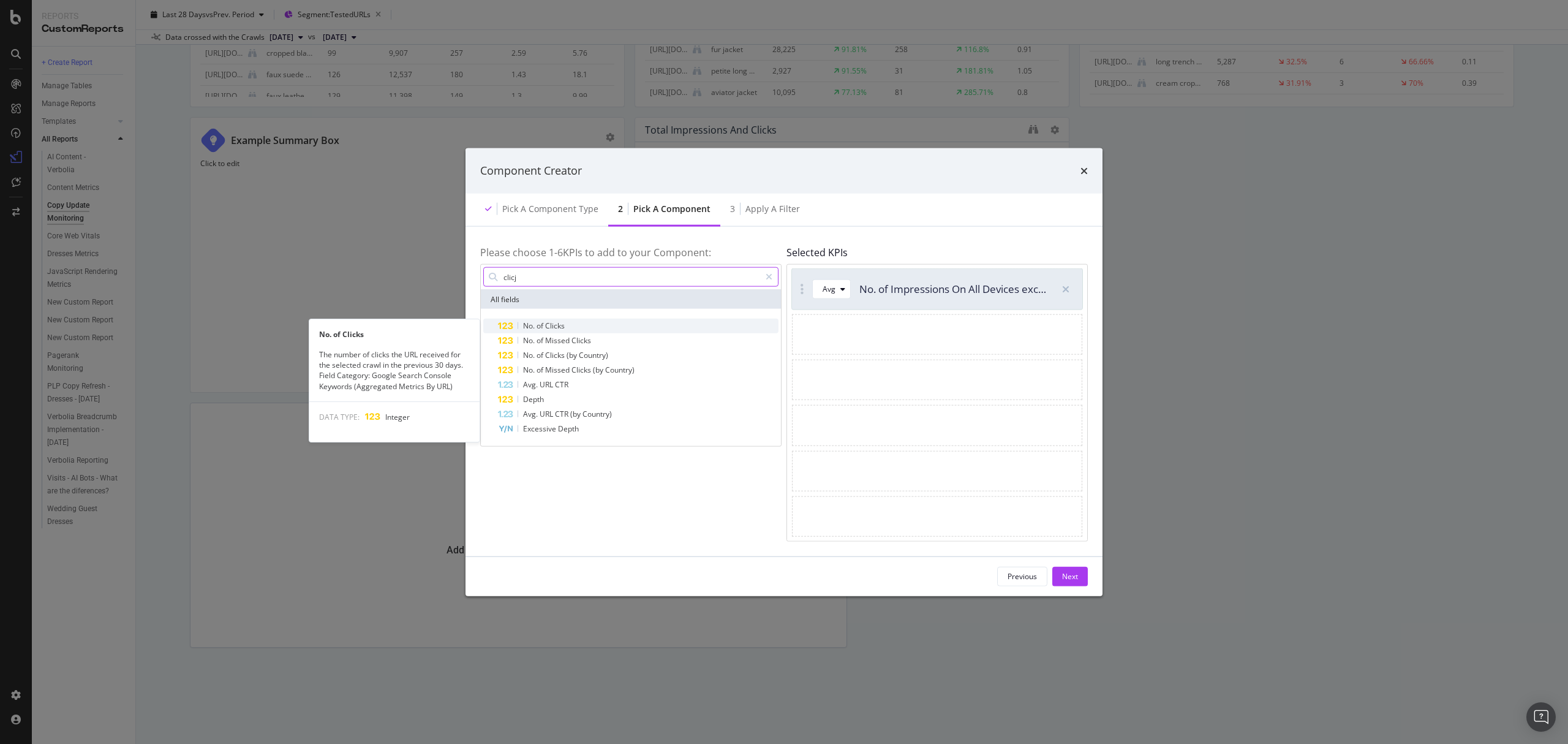
type input "clicj"
click at [552, 326] on span "Clicks" at bounding box center [555, 325] width 20 height 11
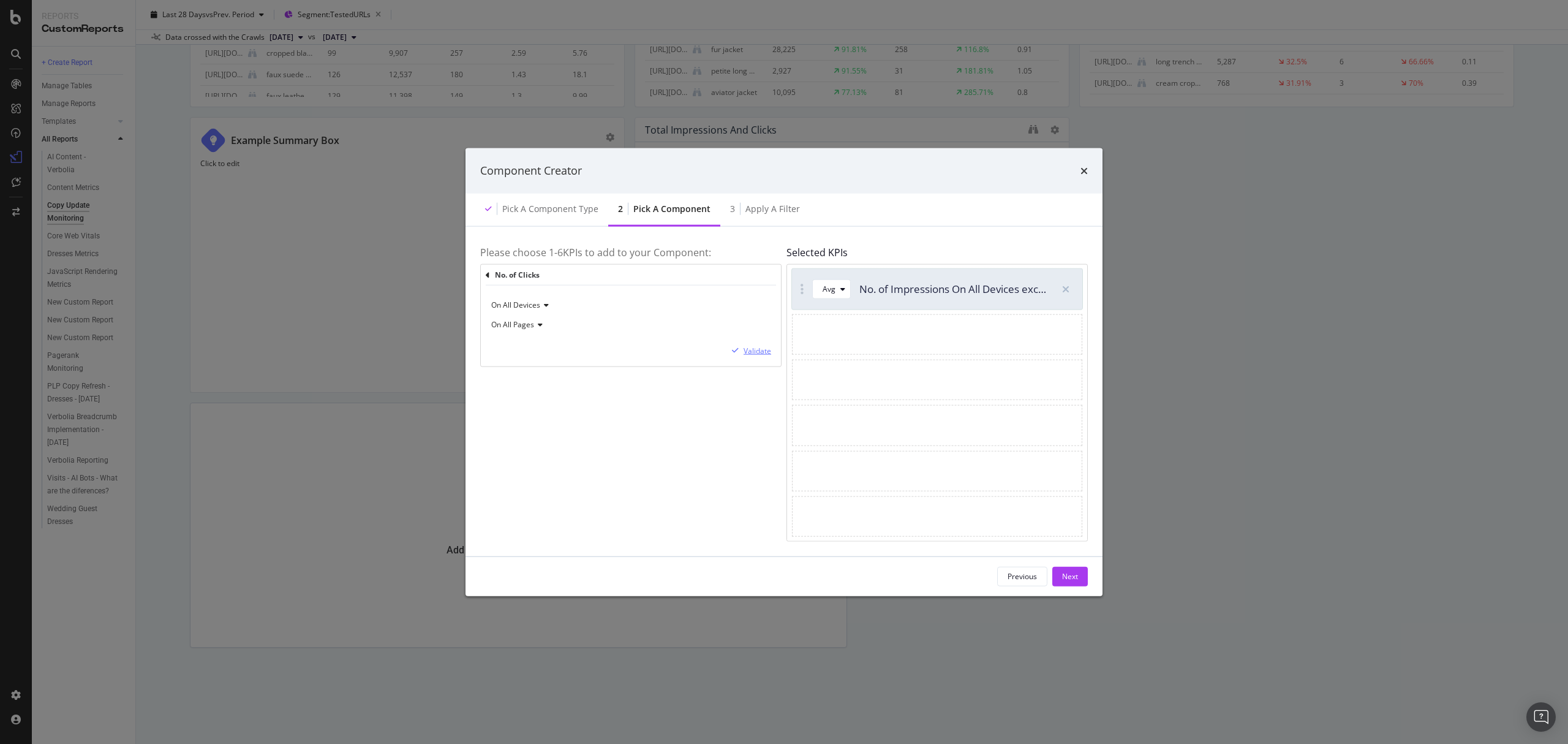
click at [745, 348] on div "Validate" at bounding box center [757, 351] width 27 height 11
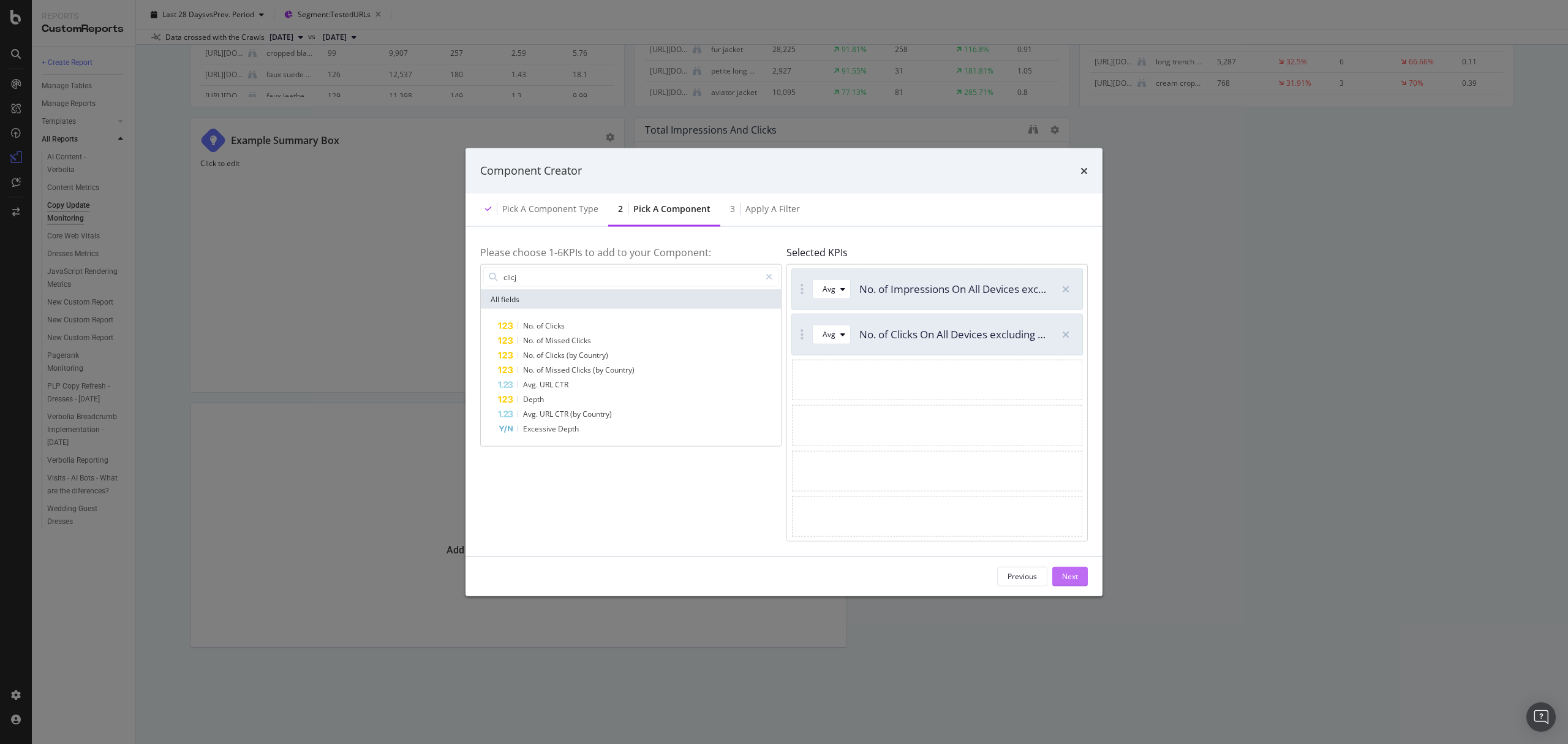
click at [1081, 578] on button "Next" at bounding box center [1070, 576] width 36 height 20
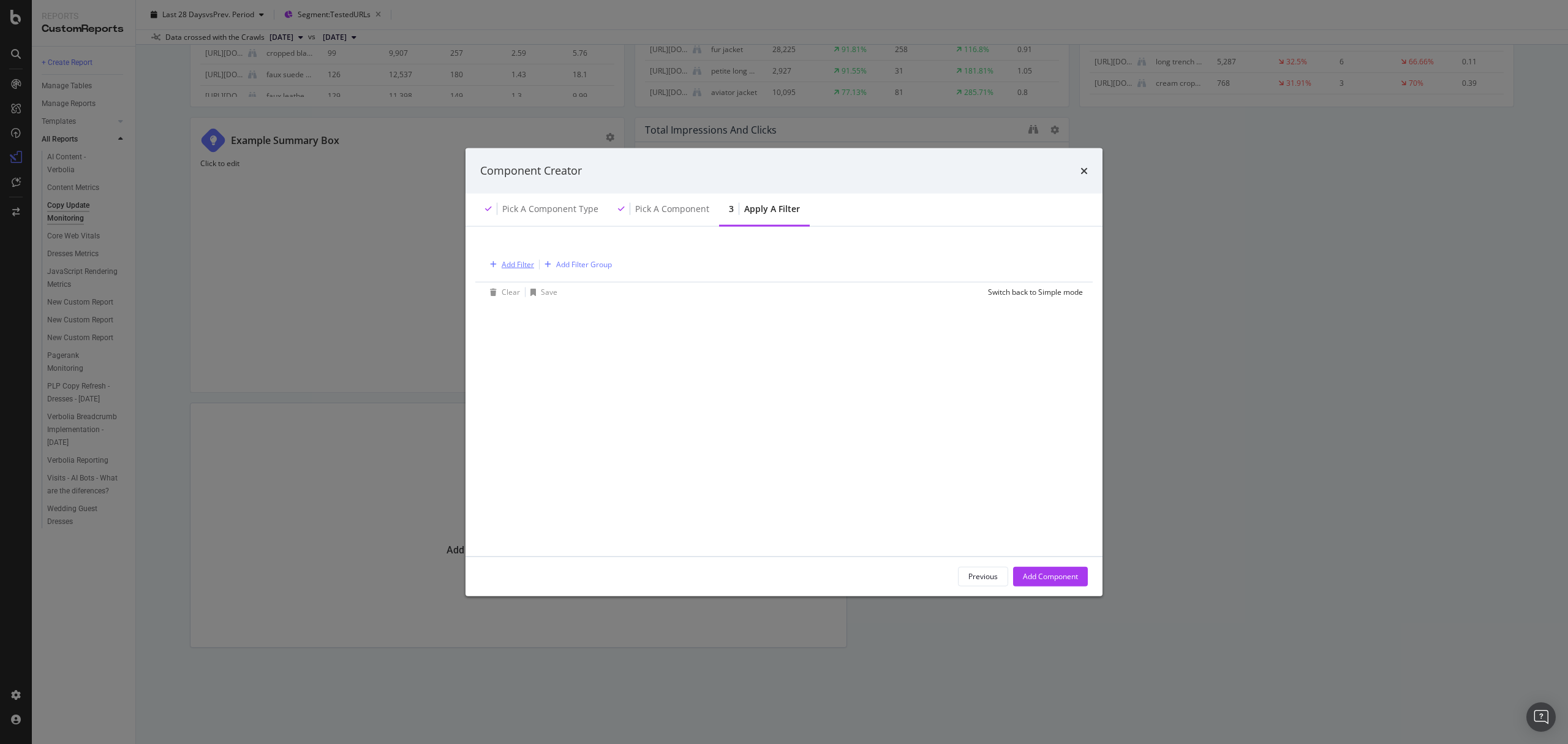
click at [507, 260] on div "Add Filter" at bounding box center [517, 264] width 32 height 11
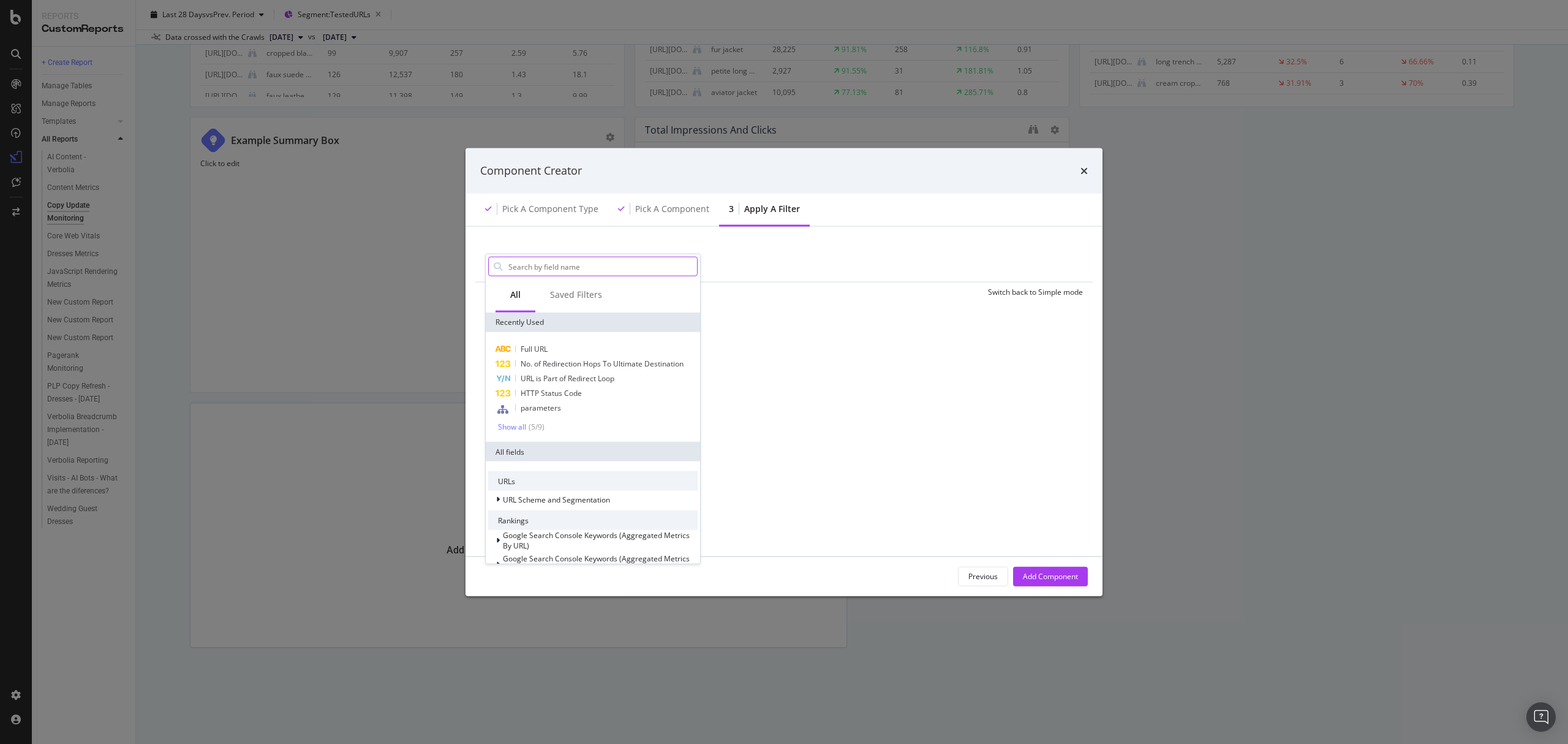
click at [566, 262] on input "modal" at bounding box center [602, 266] width 190 height 18
type input "bra"
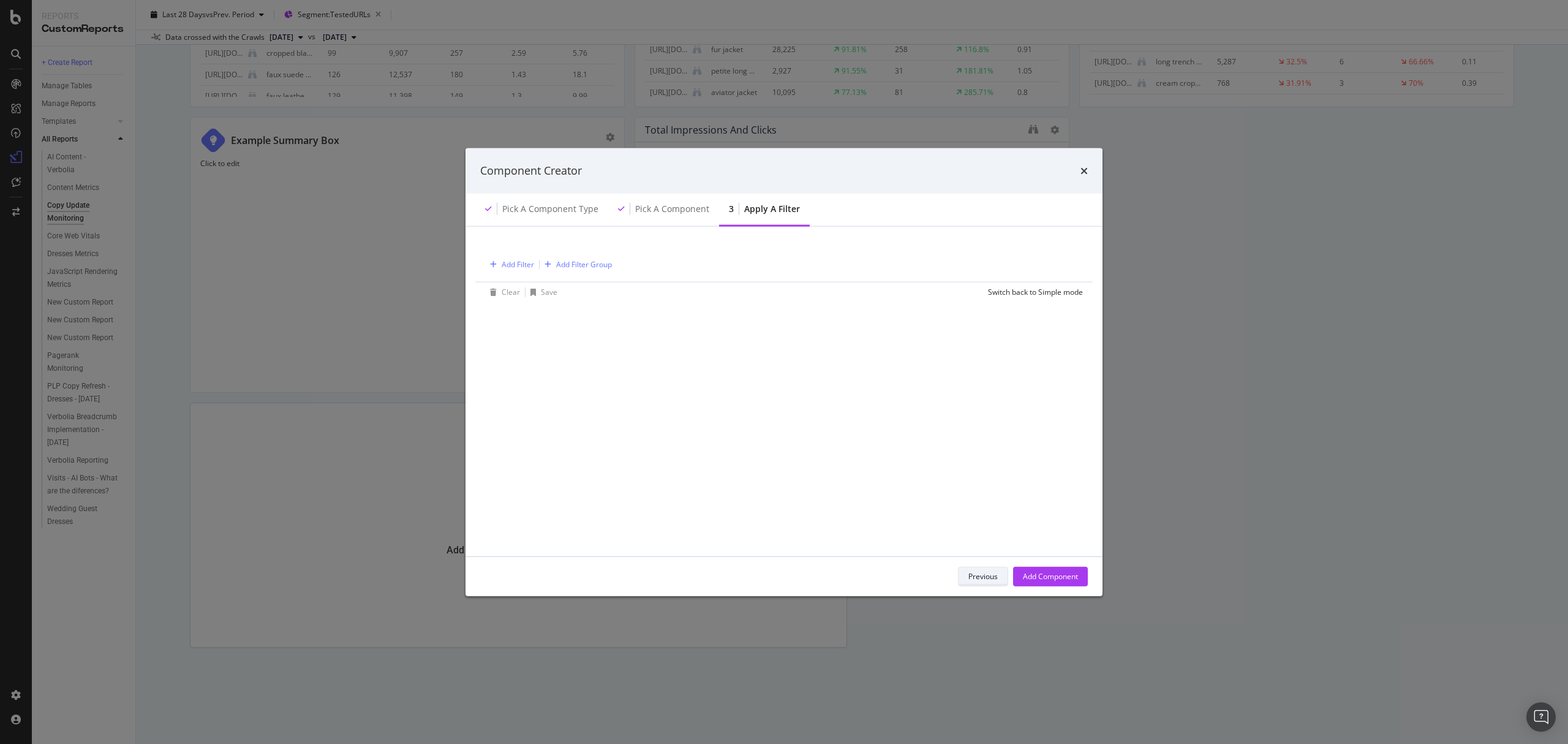
click at [983, 581] on div "Previous" at bounding box center [983, 576] width 29 height 17
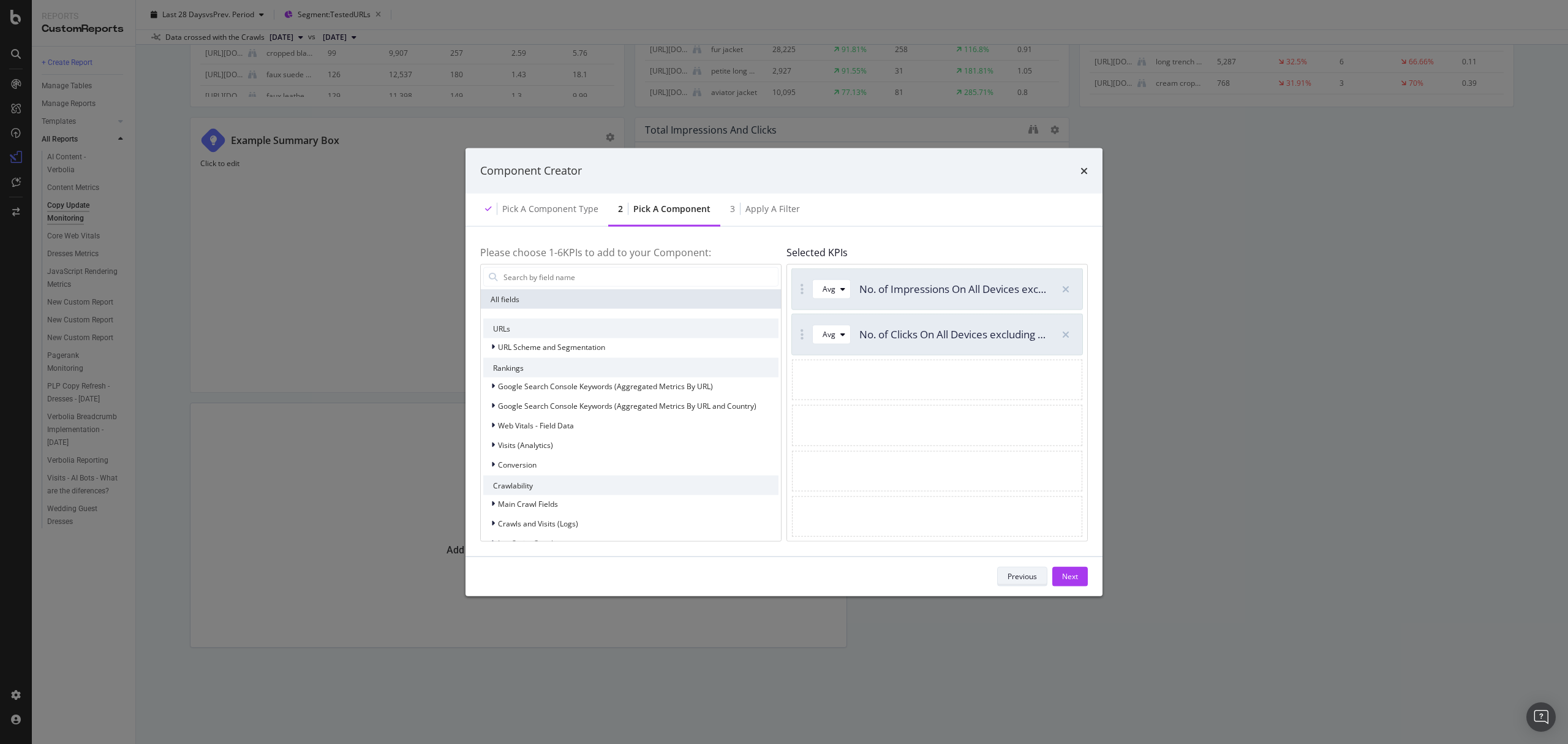
click at [1004, 579] on button "Previous" at bounding box center [1022, 576] width 51 height 20
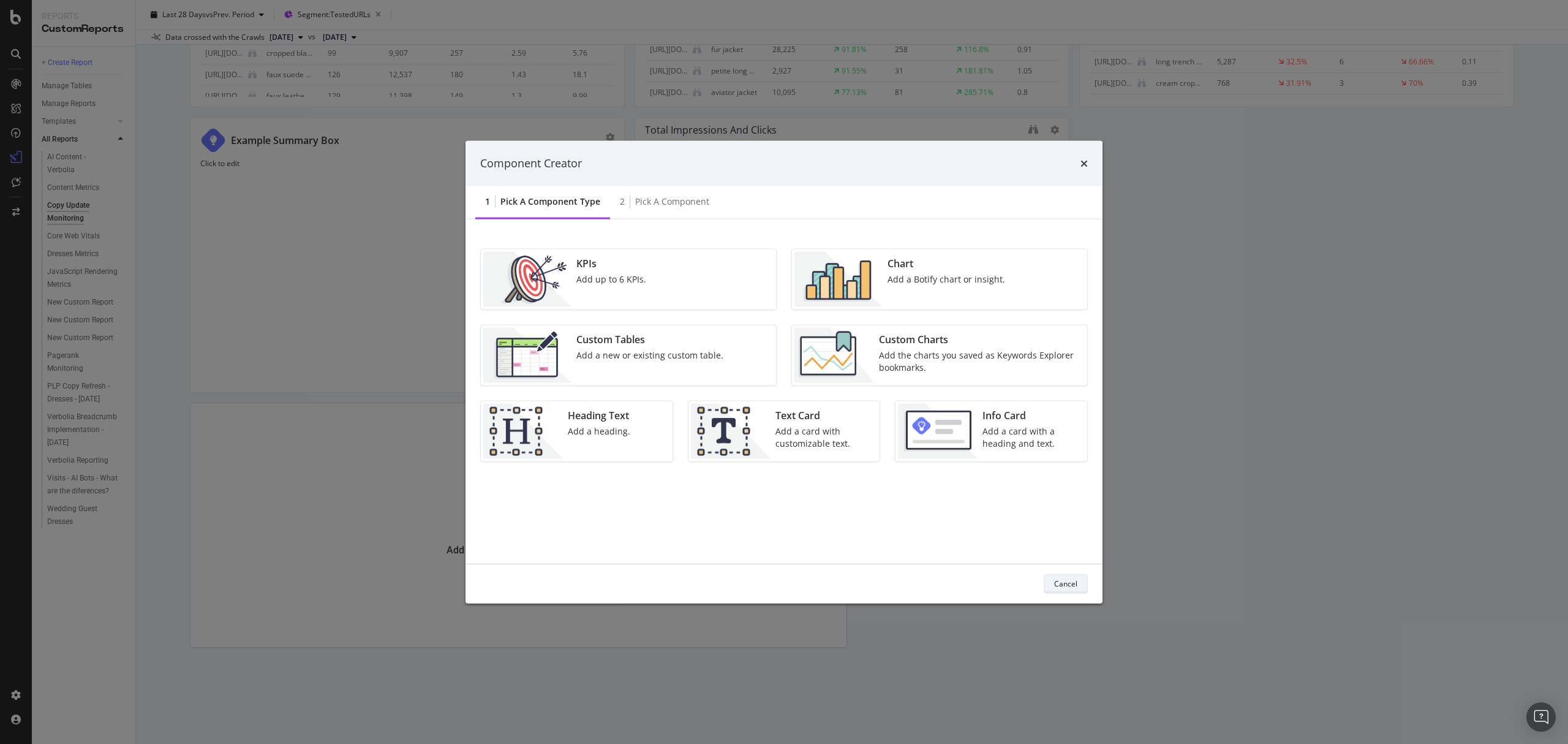
click at [1068, 579] on div "Cancel" at bounding box center [1066, 583] width 23 height 11
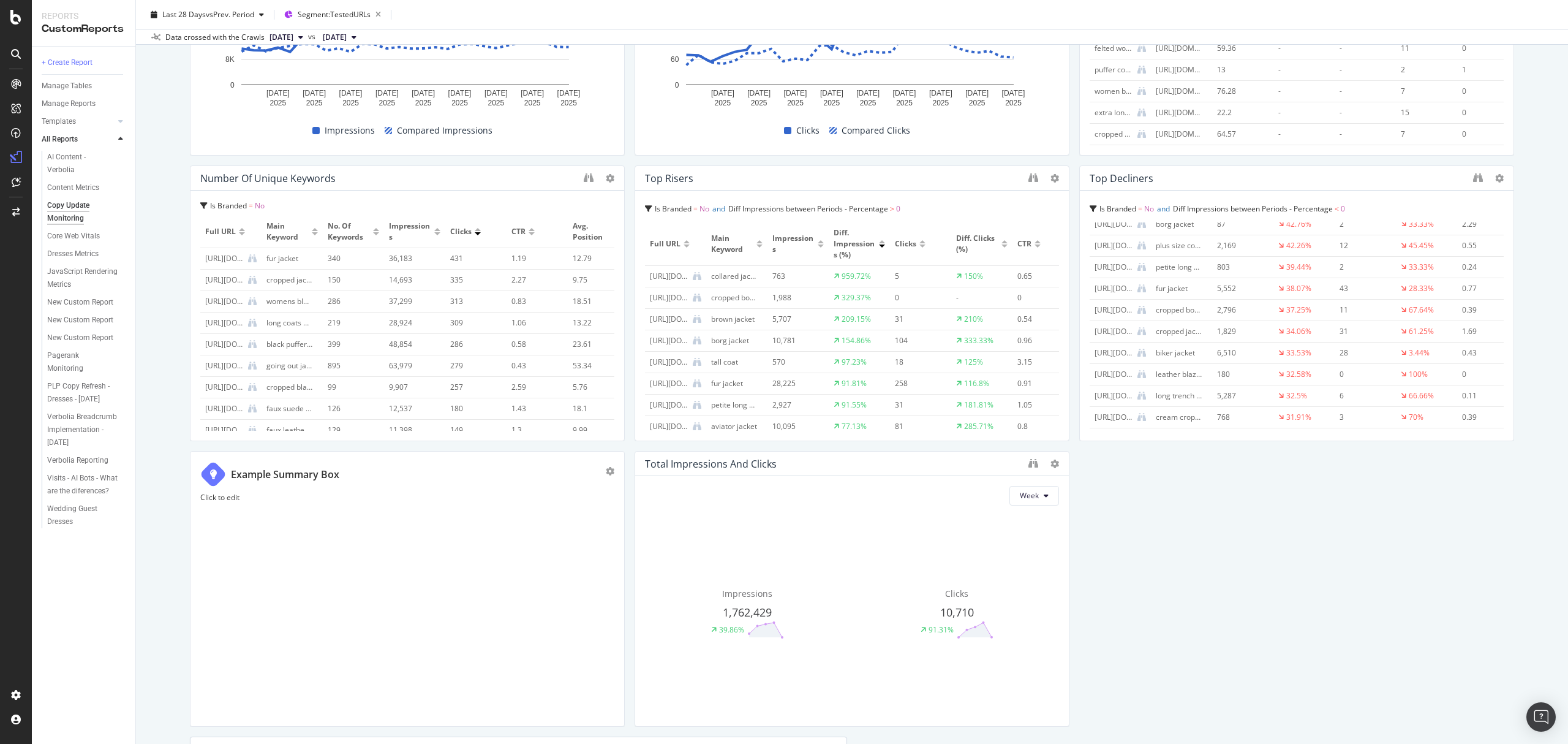
scroll to position [121, 0]
